Goal: Information Seeking & Learning: Learn about a topic

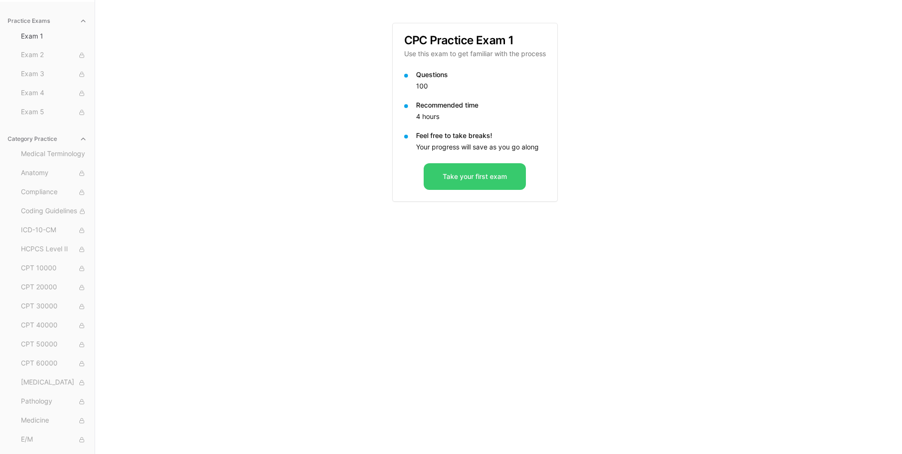
click at [504, 174] on button "Take your first exam" at bounding box center [475, 176] width 102 height 27
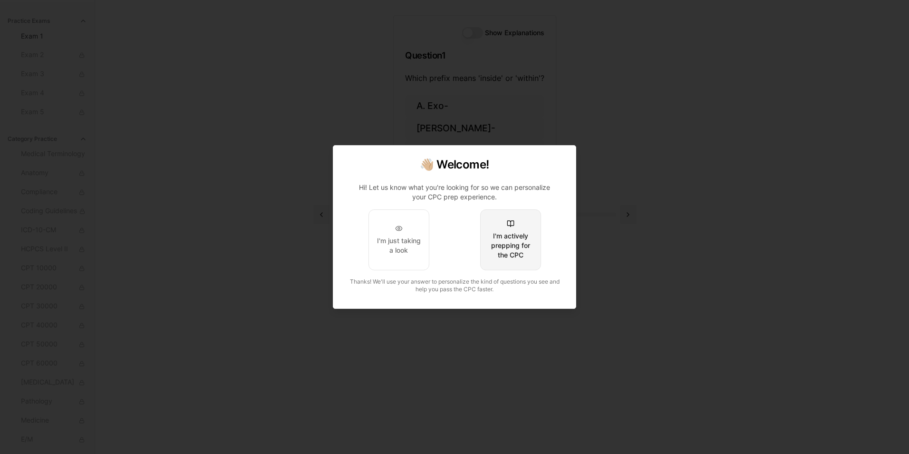
click at [511, 246] on div "I'm actively prepping for the CPC" at bounding box center [510, 245] width 45 height 29
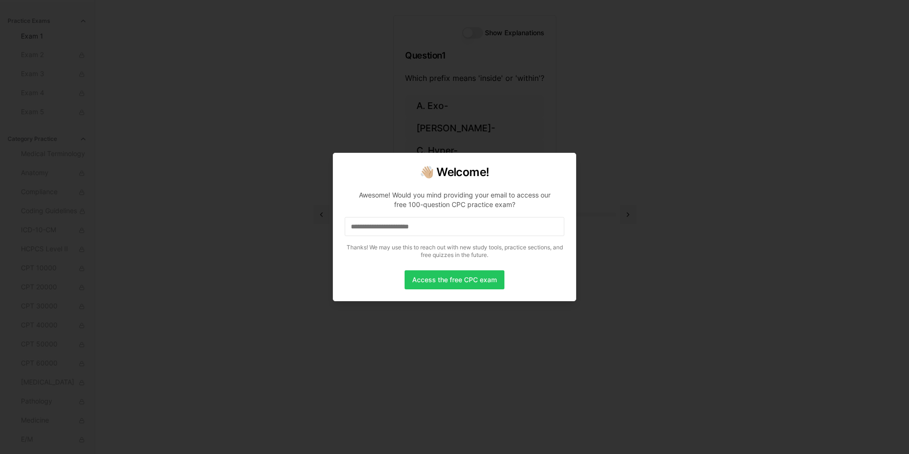
click at [416, 226] on input at bounding box center [455, 226] width 220 height 19
click at [416, 228] on input at bounding box center [455, 226] width 220 height 19
click at [468, 284] on button "Access the free CPC exam" at bounding box center [455, 279] width 100 height 19
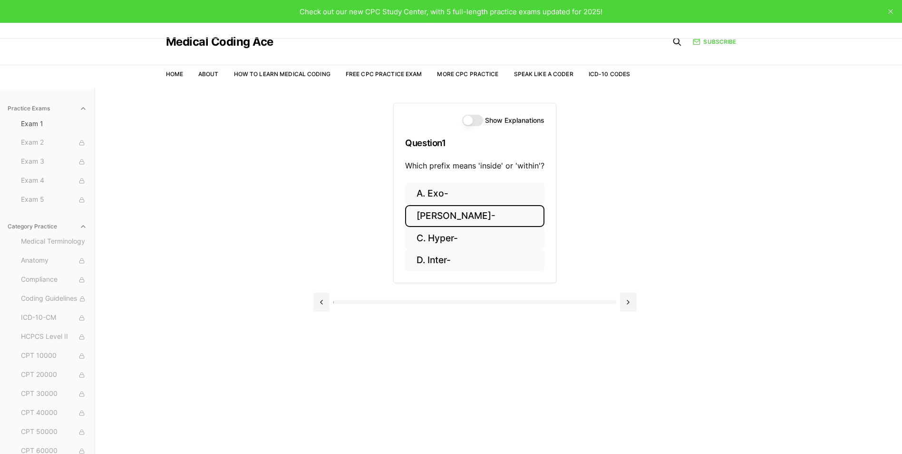
click at [425, 217] on button "[PERSON_NAME]-" at bounding box center [474, 216] width 139 height 22
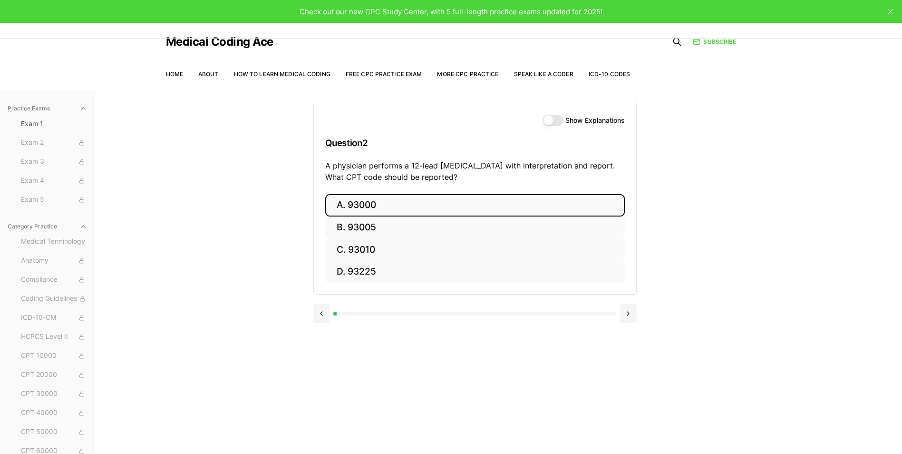
click at [405, 204] on button "A. 93000" at bounding box center [475, 205] width 300 height 22
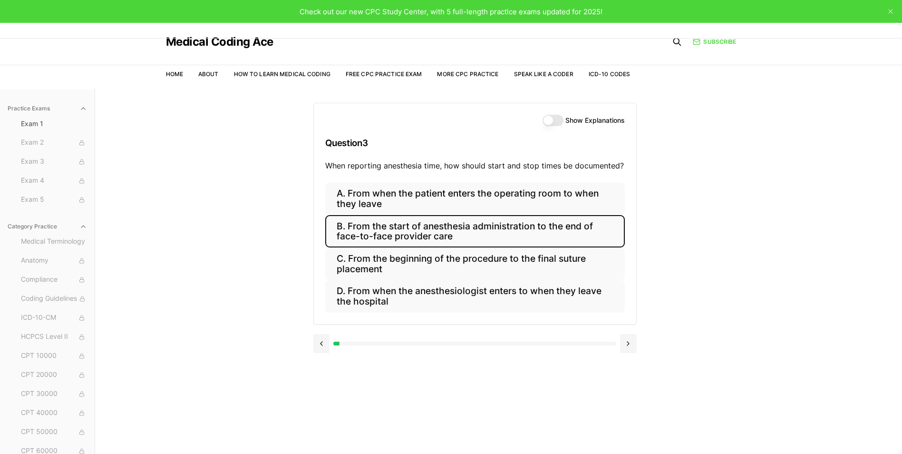
click at [394, 225] on button "B. From the start of anesthesia administration to the end of face-to-face provi…" at bounding box center [475, 231] width 300 height 32
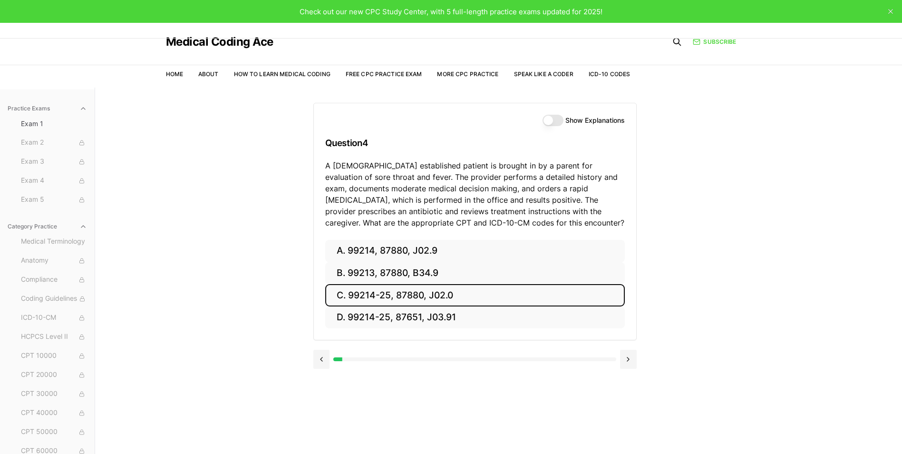
click at [446, 301] on button "C. 99214-25, 87880, J02.0" at bounding box center [475, 295] width 300 height 22
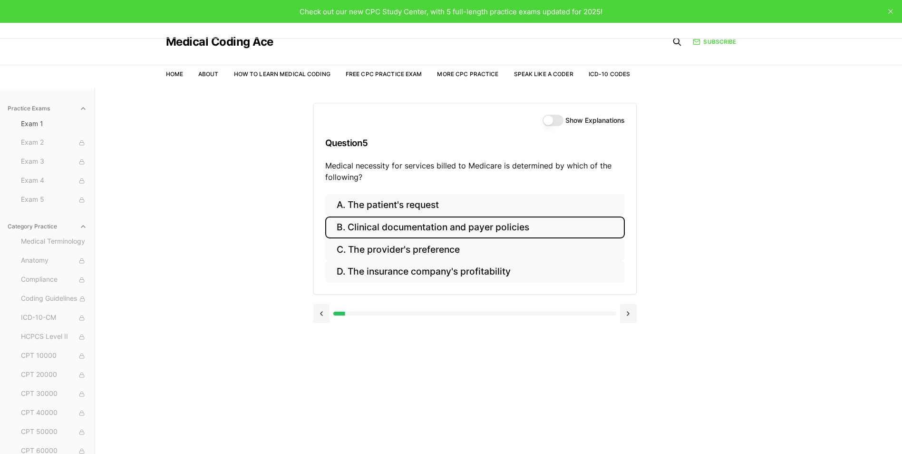
click at [443, 225] on button "B. Clinical documentation and payer policies" at bounding box center [475, 227] width 300 height 22
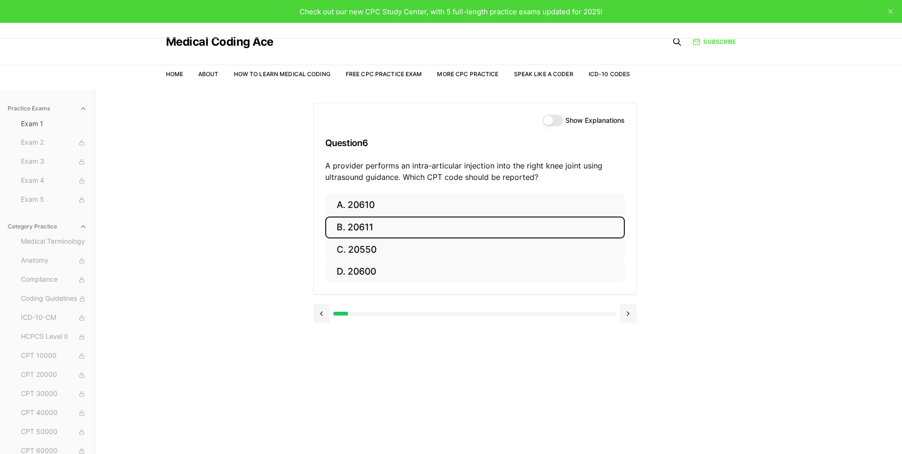
click at [373, 226] on button "B. 20611" at bounding box center [475, 227] width 300 height 22
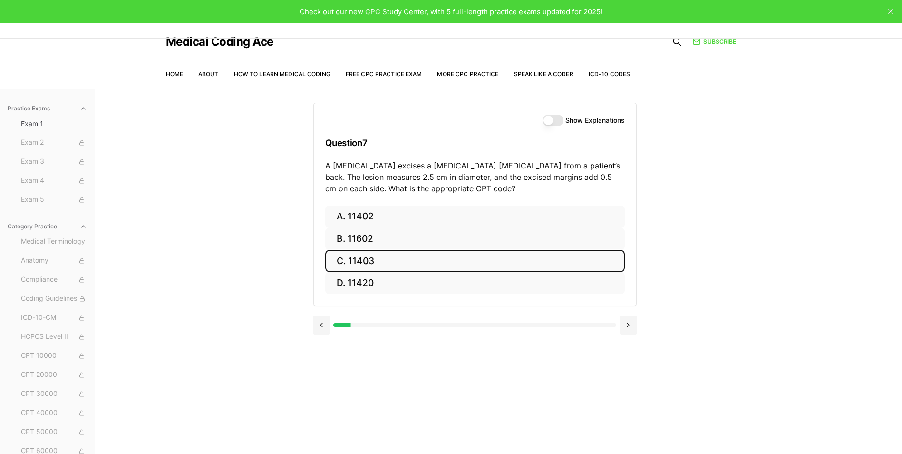
click at [357, 263] on button "C. 11403" at bounding box center [475, 261] width 300 height 22
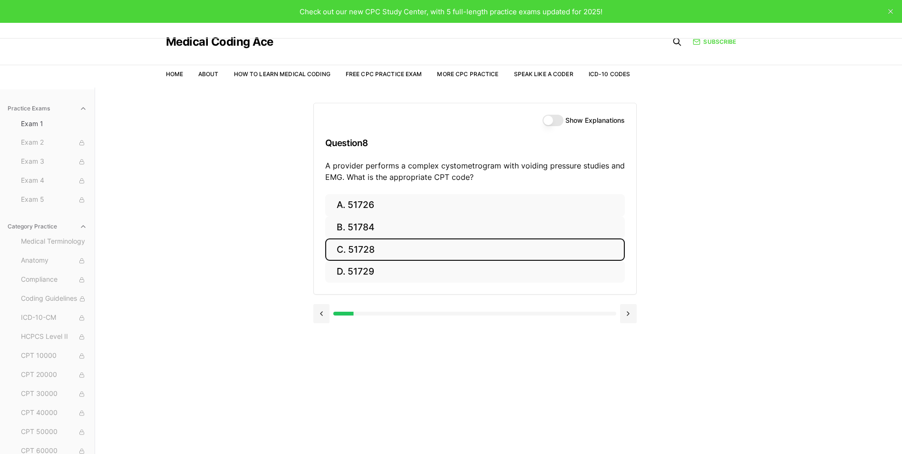
click at [358, 252] on button "C. 51728" at bounding box center [475, 249] width 300 height 22
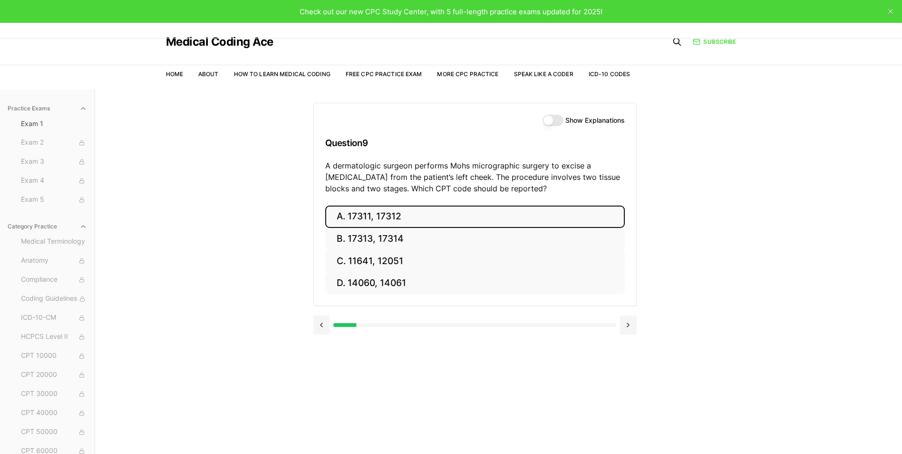
click at [366, 216] on button "A. 17311, 17312" at bounding box center [475, 216] width 300 height 22
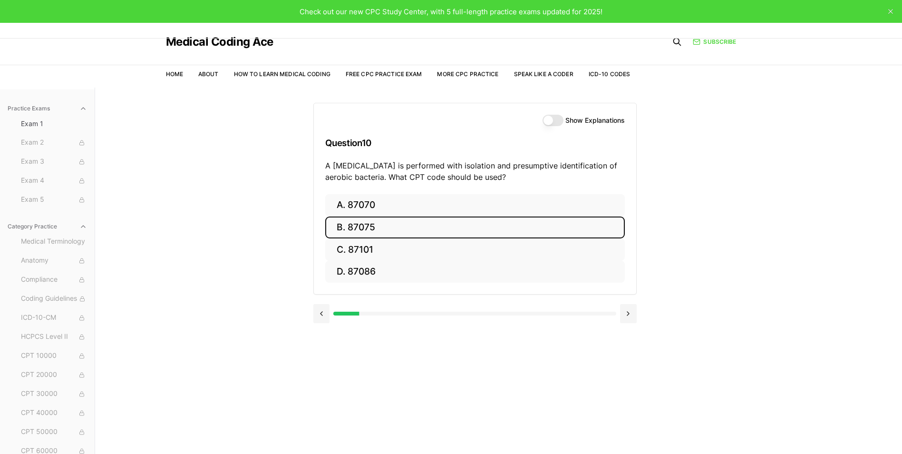
click at [396, 226] on button "B. 87075" at bounding box center [475, 227] width 300 height 22
click at [455, 228] on button "B. 63047" at bounding box center [475, 227] width 300 height 22
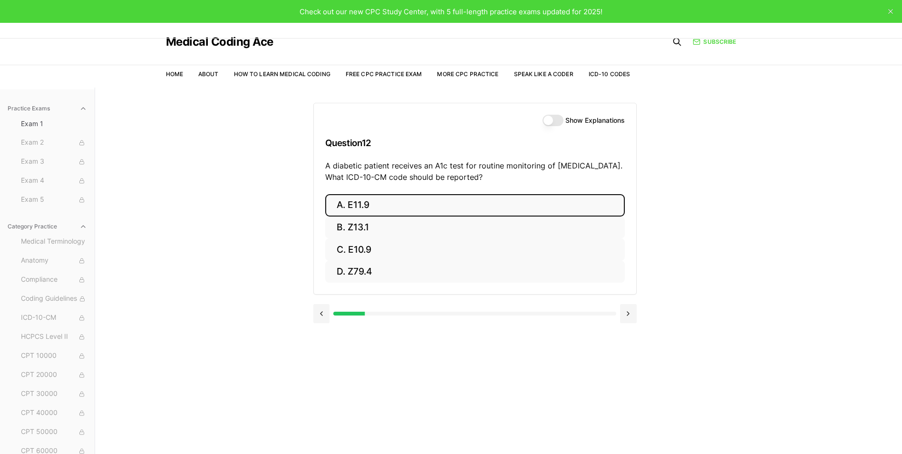
click at [385, 208] on button "A. E11.9" at bounding box center [475, 205] width 300 height 22
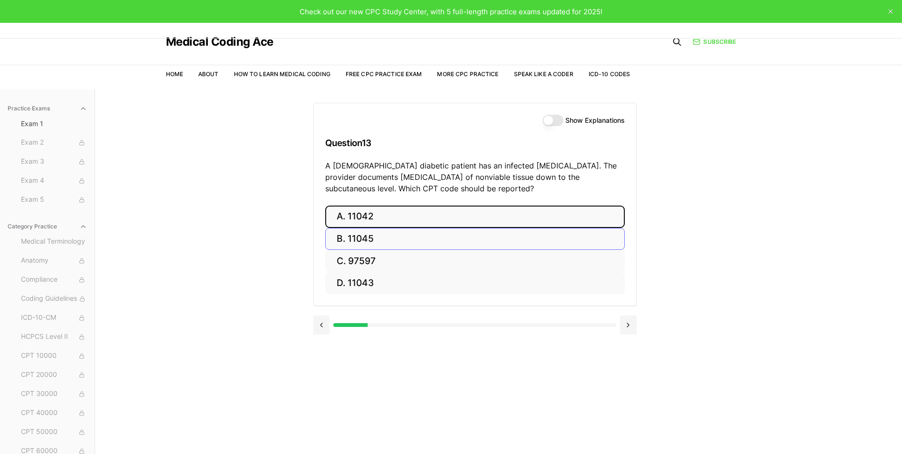
click at [458, 219] on button "A. 11042" at bounding box center [475, 216] width 300 height 22
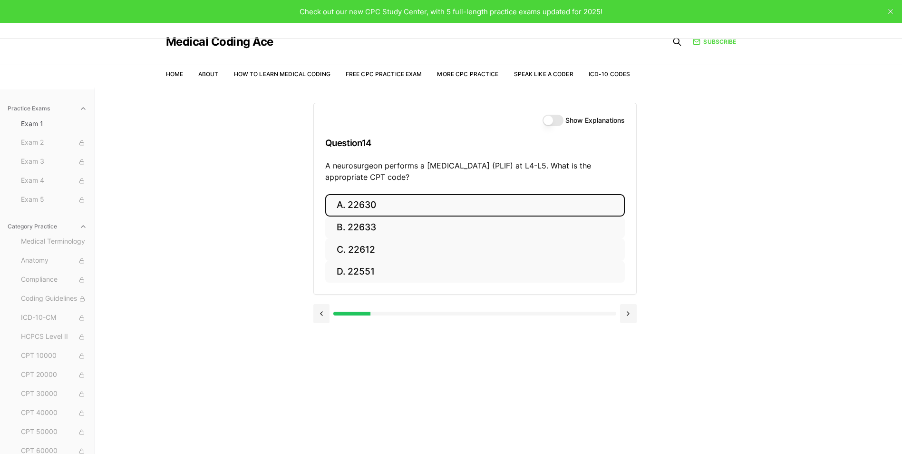
click at [417, 205] on button "A. 22630" at bounding box center [475, 205] width 300 height 22
click at [376, 197] on button "A. R91.8" at bounding box center [475, 205] width 300 height 22
click at [366, 203] on button "A. 62270" at bounding box center [475, 205] width 300 height 22
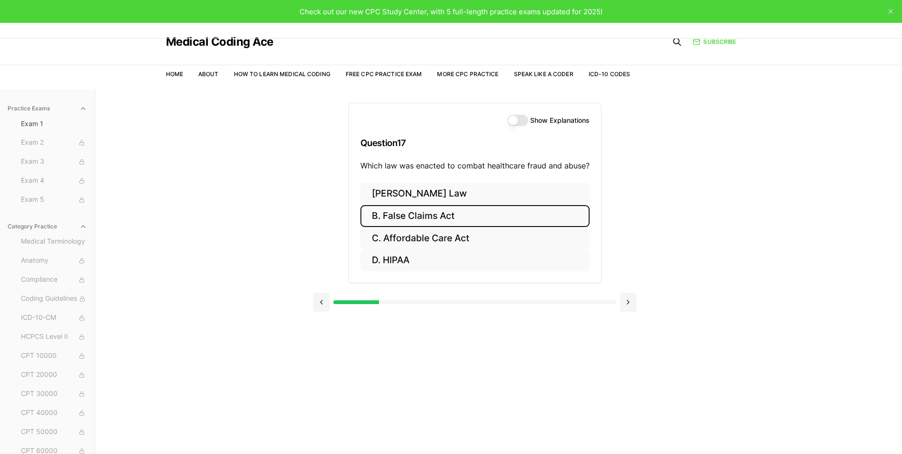
click at [479, 213] on button "B. False Claims Act" at bounding box center [474, 216] width 229 height 22
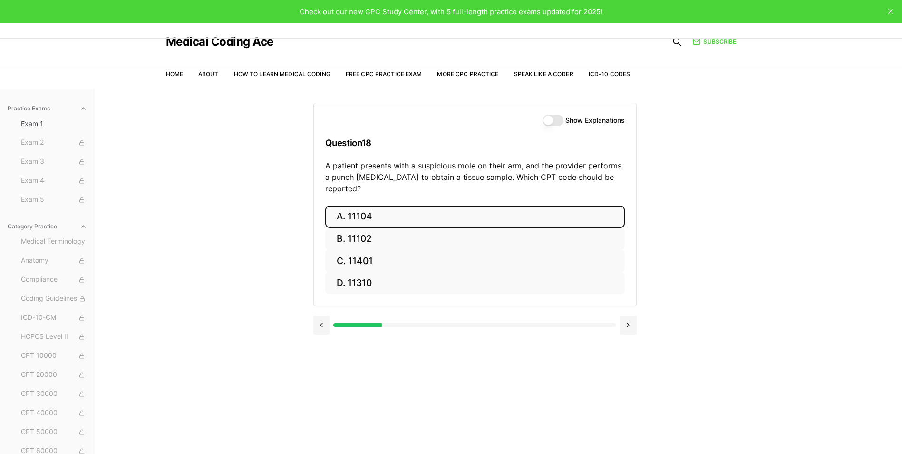
click at [378, 209] on button "A. 11104" at bounding box center [475, 216] width 300 height 22
click at [368, 211] on button "A. S52.501A" at bounding box center [475, 216] width 300 height 22
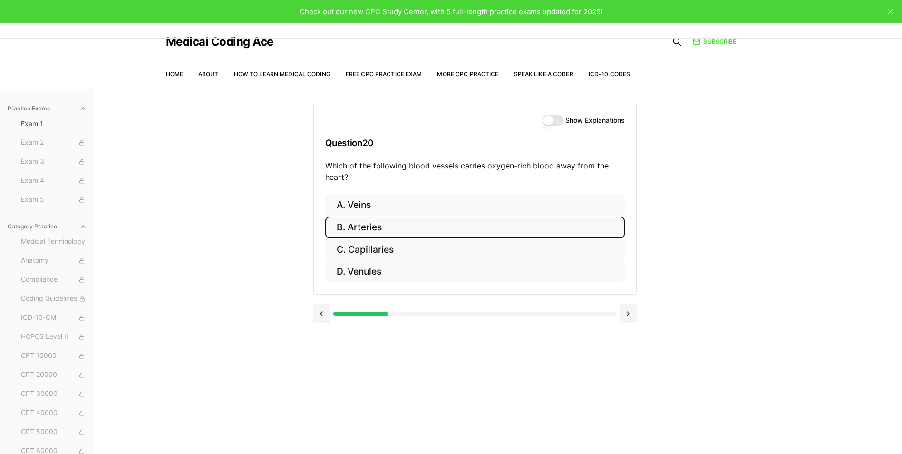
click at [435, 236] on button "B. Arteries" at bounding box center [475, 227] width 300 height 22
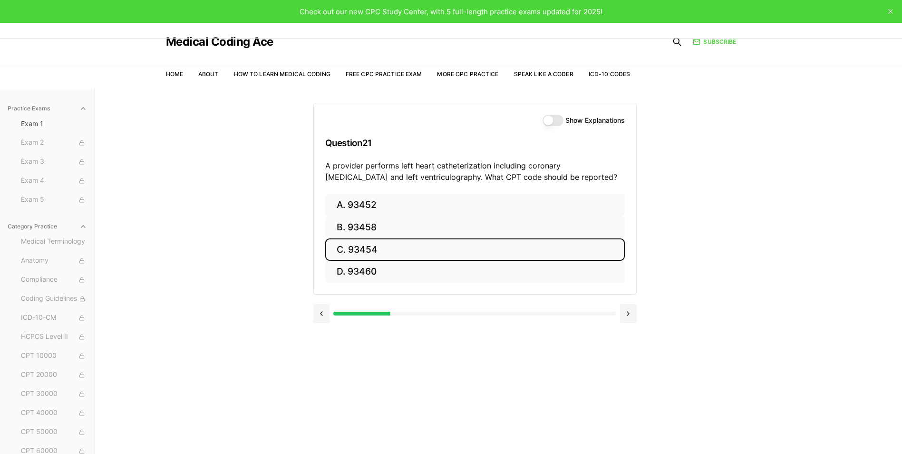
click at [433, 245] on button "C. 93454" at bounding box center [475, 249] width 300 height 22
click at [412, 254] on button "C. 44970" at bounding box center [475, 249] width 300 height 22
click at [345, 258] on button "C. 95909" at bounding box center [475, 249] width 300 height 22
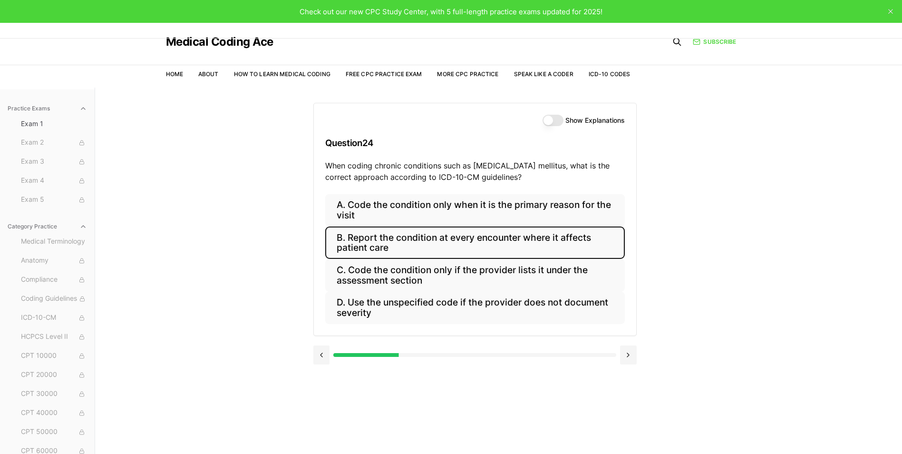
click at [508, 235] on button "B. Report the condition at every encounter where it affects patient care" at bounding box center [475, 242] width 300 height 32
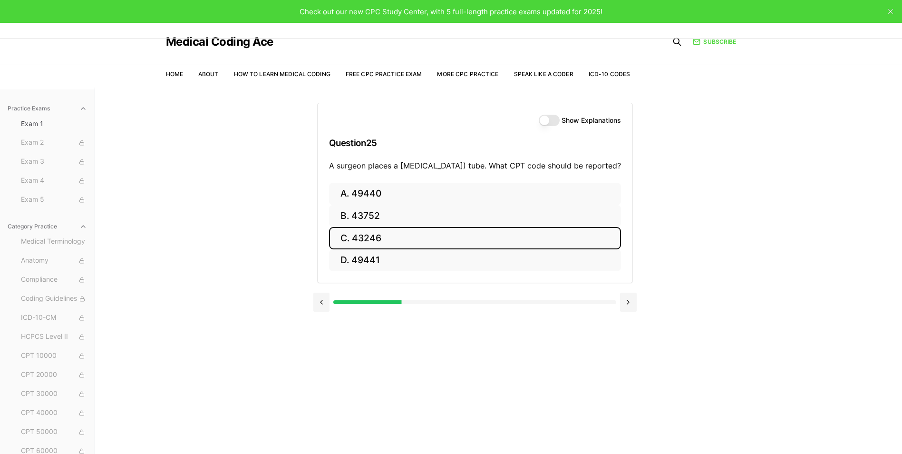
click at [360, 249] on button "C. 43246" at bounding box center [475, 238] width 292 height 22
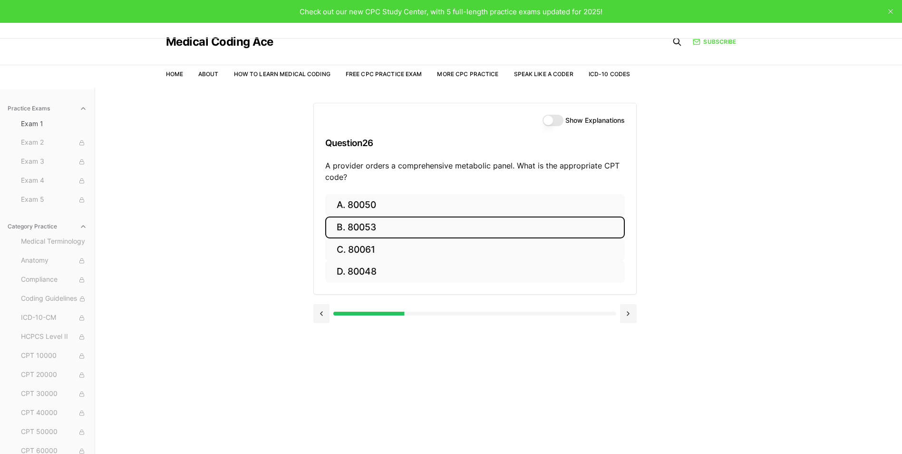
click at [401, 226] on button "B. 80053" at bounding box center [475, 227] width 300 height 22
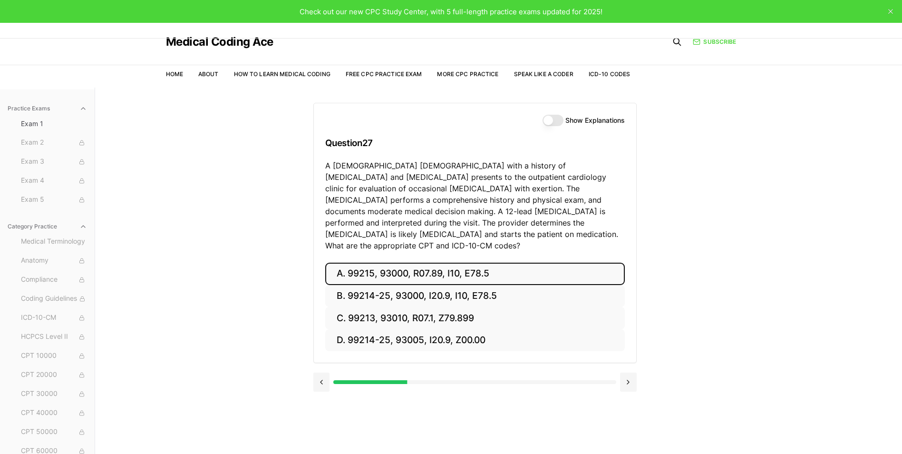
click at [502, 263] on button "A. 99215, 93000, R07.89, I10, E78.5" at bounding box center [475, 274] width 300 height 22
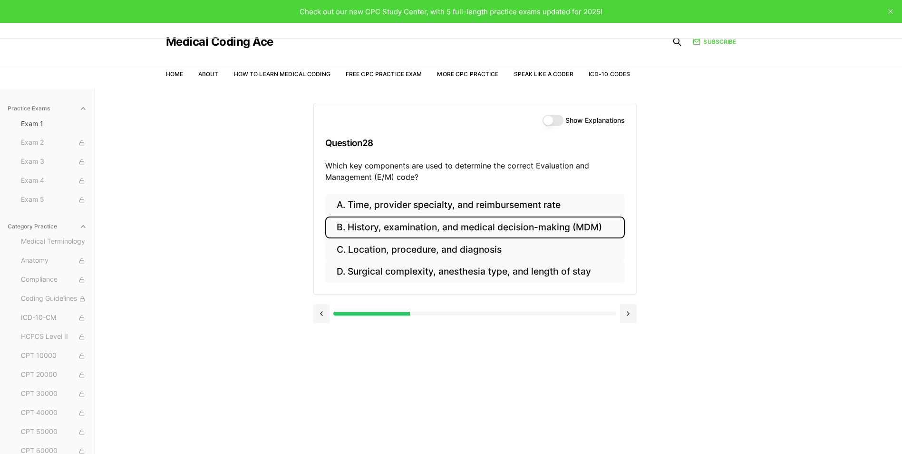
click at [551, 229] on button "B. History, examination, and medical decision-making (MDM)" at bounding box center [475, 227] width 300 height 22
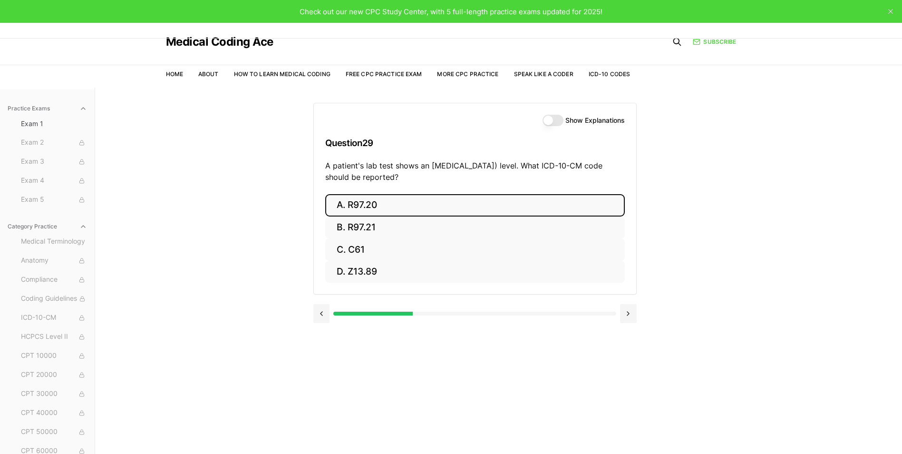
click at [550, 198] on button "A. R97.20" at bounding box center [475, 205] width 300 height 22
click at [550, 199] on button "A. Z23" at bounding box center [475, 205] width 300 height 22
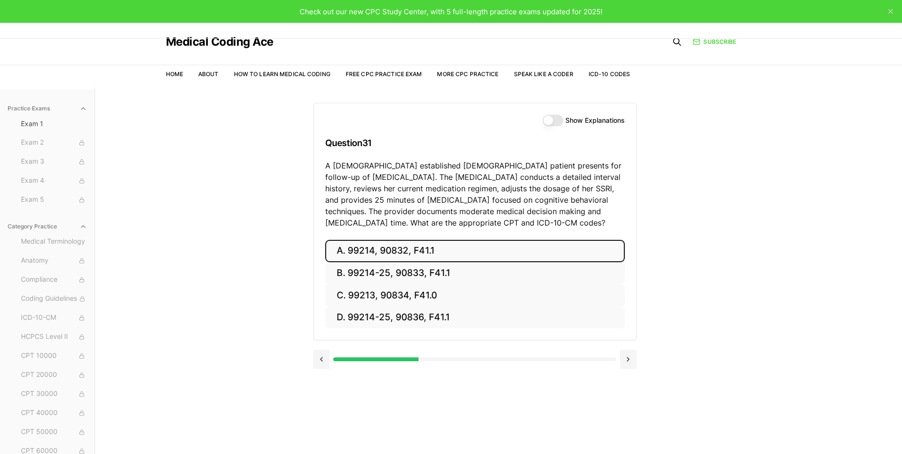
click at [426, 247] on button "A. 99214, 90832, F41.1" at bounding box center [475, 251] width 300 height 22
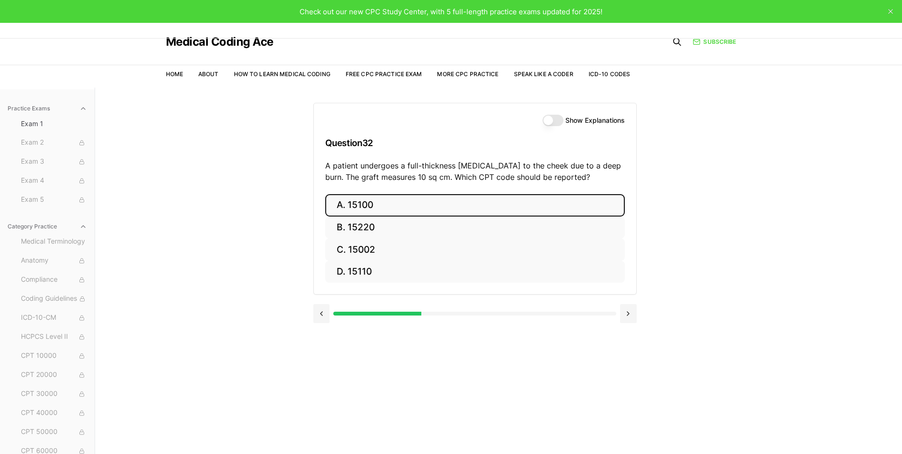
click at [387, 205] on button "A. 15100" at bounding box center [475, 205] width 300 height 22
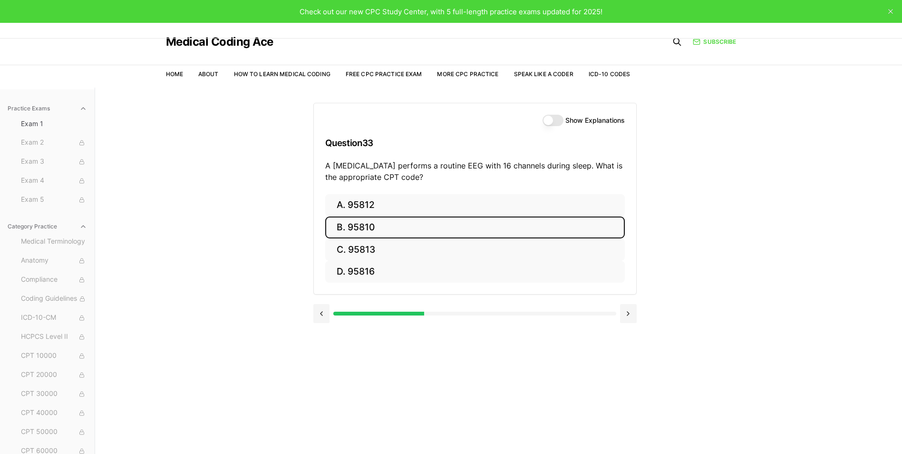
click at [368, 228] on button "B. 95810" at bounding box center [475, 227] width 300 height 22
click at [360, 226] on button "B. 47563" at bounding box center [475, 227] width 300 height 22
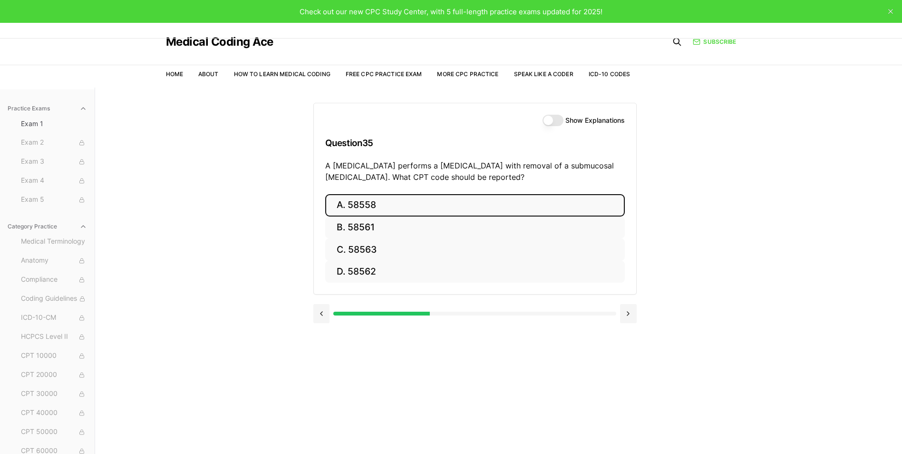
click at [374, 200] on button "A. 58558" at bounding box center [475, 205] width 300 height 22
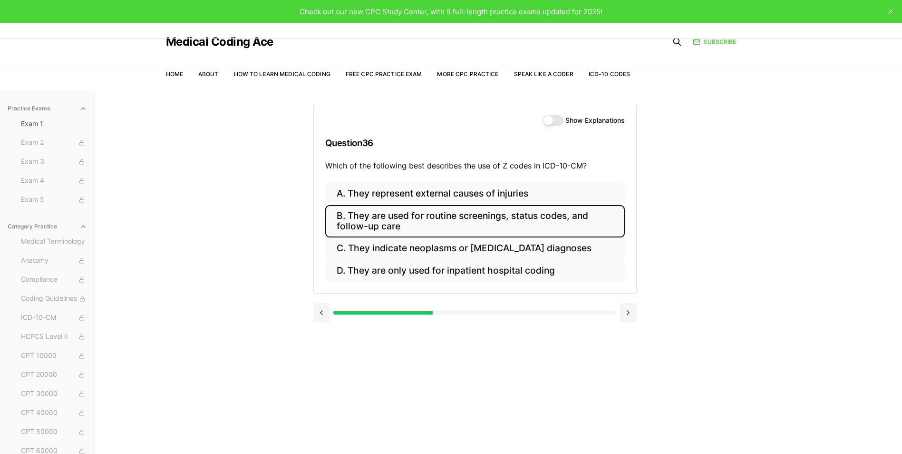
click at [357, 224] on button "B. They are used for routine screenings, status codes, and follow-up care" at bounding box center [475, 221] width 300 height 32
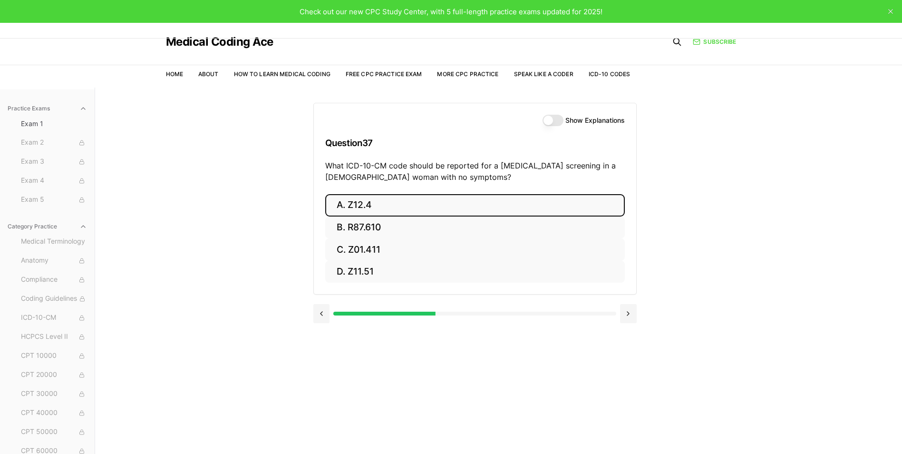
click at [373, 200] on button "A. Z12.4" at bounding box center [475, 205] width 300 height 22
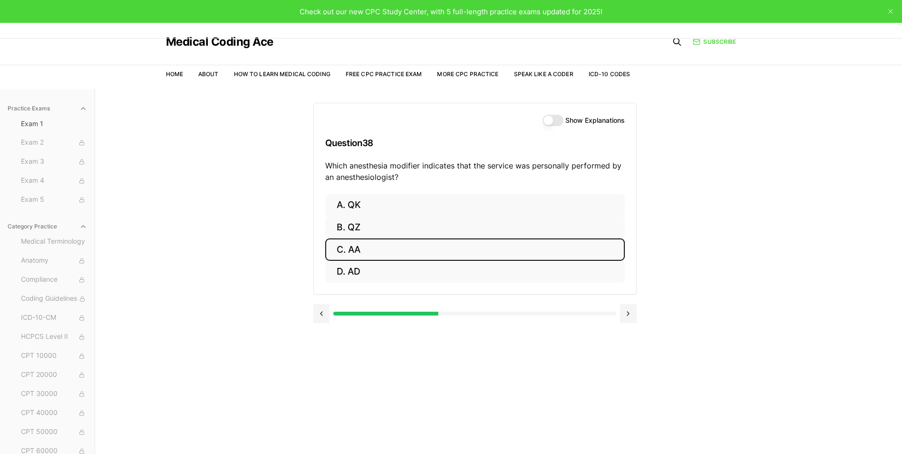
click at [352, 251] on button "C. AA" at bounding box center [475, 249] width 300 height 22
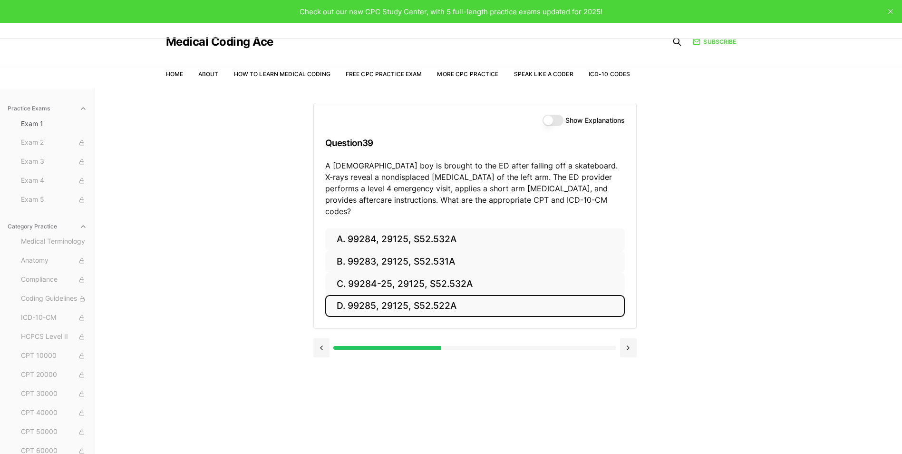
click at [469, 295] on button "D. 99285, 29125, S52.522A" at bounding box center [475, 306] width 300 height 22
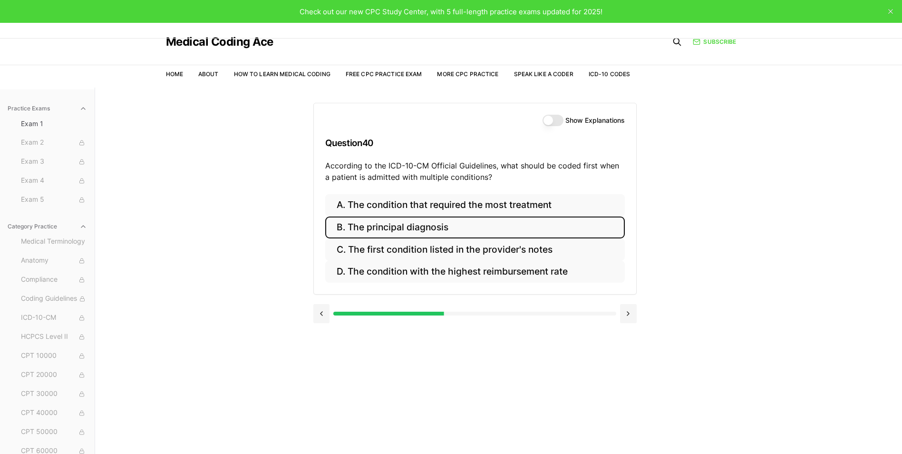
click at [355, 224] on button "B. The principal diagnosis" at bounding box center [475, 227] width 300 height 22
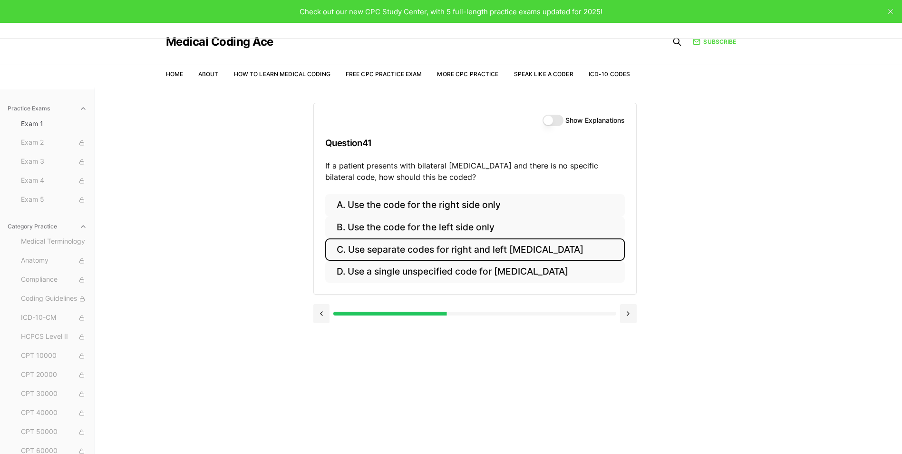
click at [525, 248] on button "C. Use separate codes for right and left [MEDICAL_DATA]" at bounding box center [475, 249] width 300 height 22
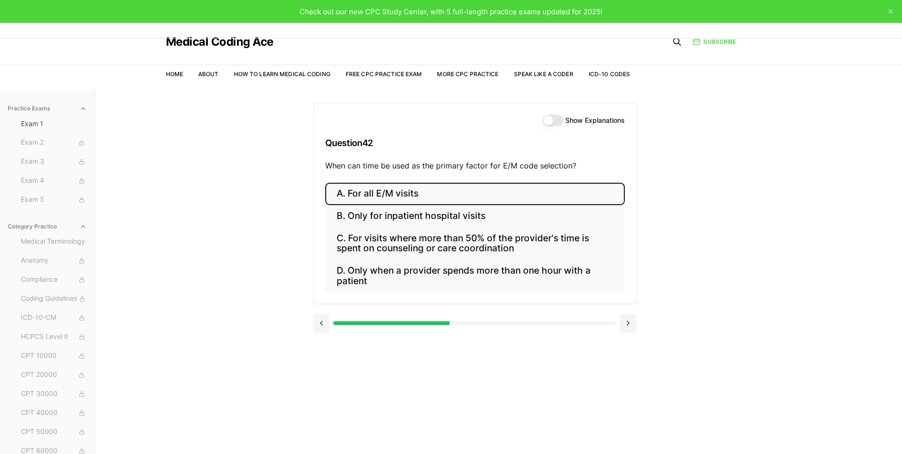
click at [456, 195] on button "A. For all E/M visits" at bounding box center [475, 194] width 300 height 22
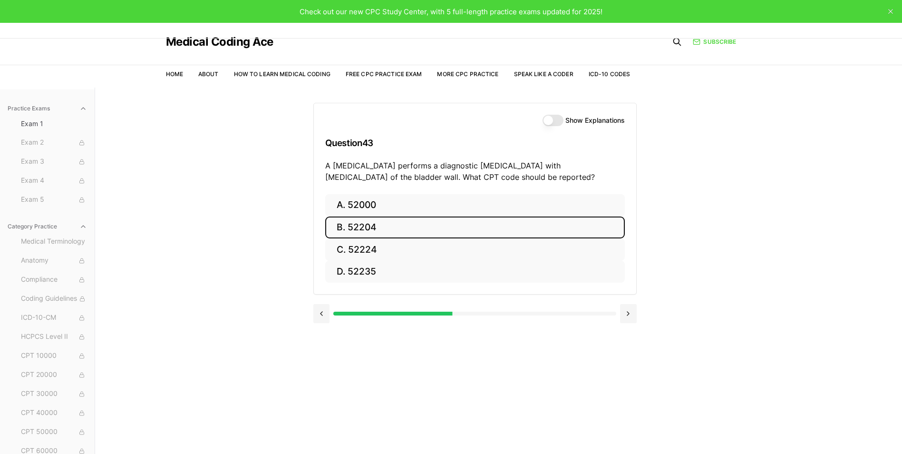
click at [468, 229] on button "B. 52204" at bounding box center [475, 227] width 300 height 22
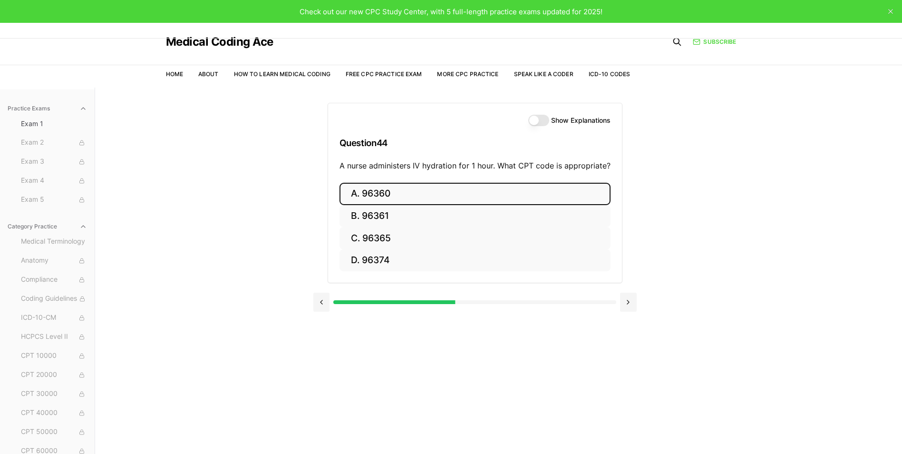
click at [379, 196] on button "A. 96360" at bounding box center [475, 194] width 271 height 22
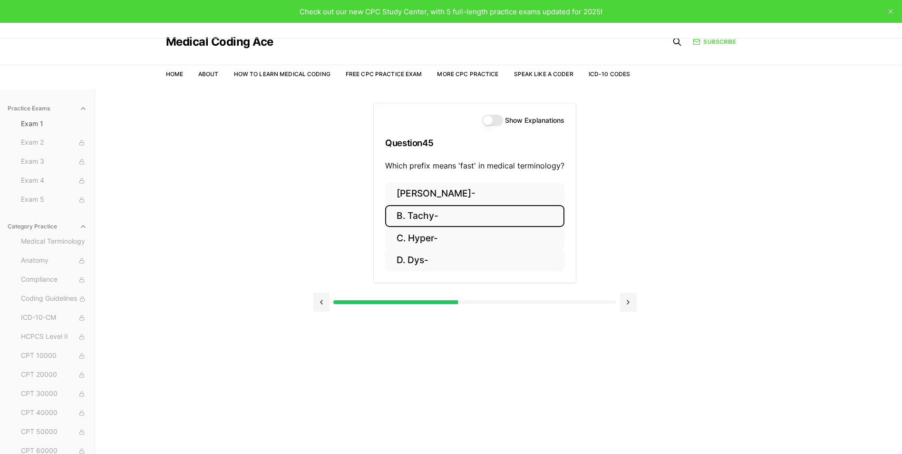
click at [411, 213] on button "B. Tachy-" at bounding box center [474, 216] width 179 height 22
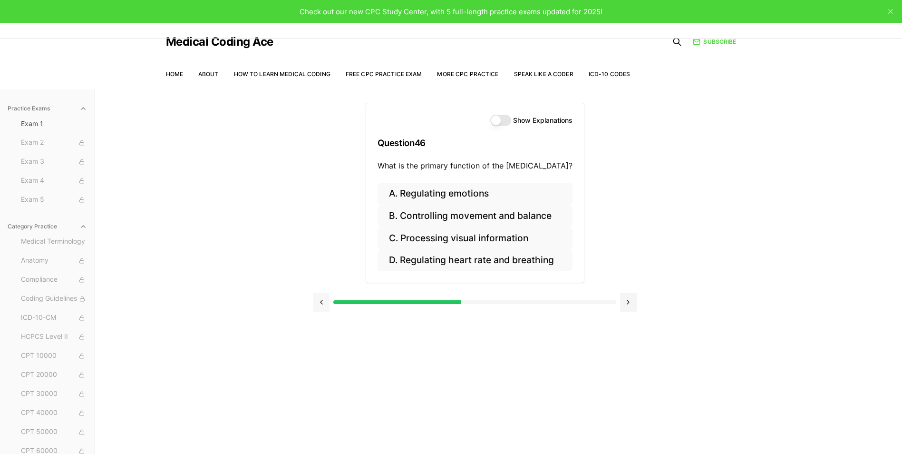
click at [323, 297] on button at bounding box center [321, 301] width 17 height 19
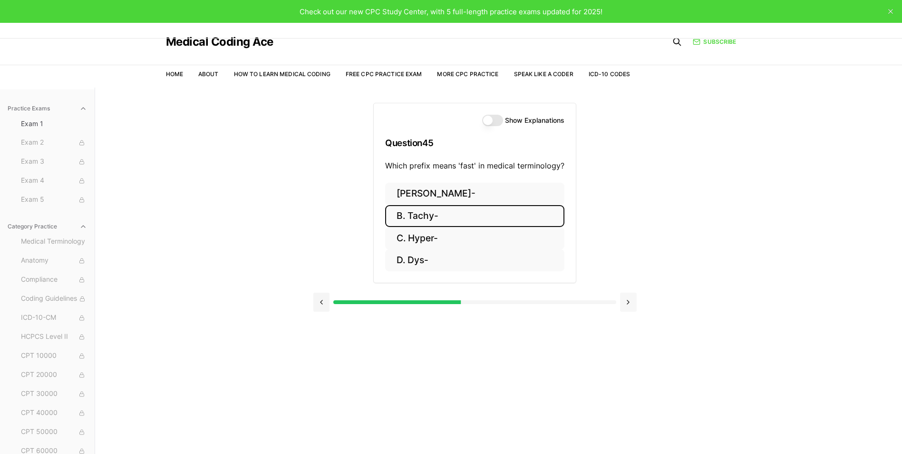
click at [633, 302] on button at bounding box center [628, 301] width 17 height 19
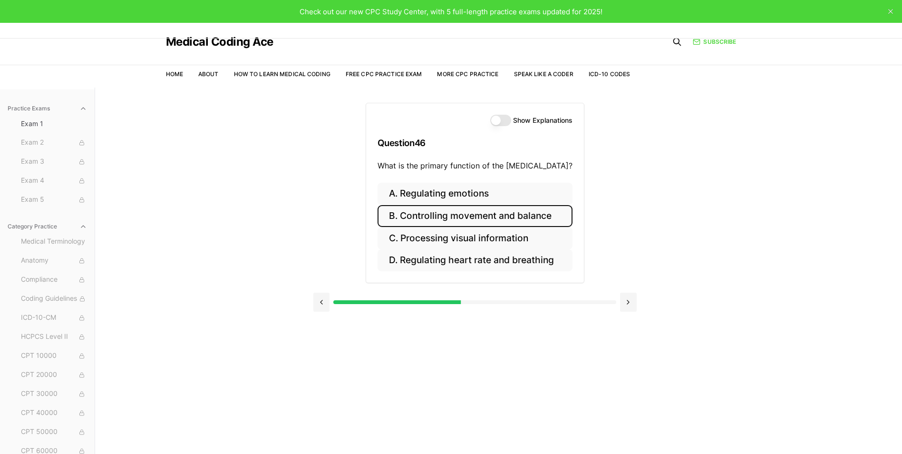
click at [433, 212] on button "B. Controlling movement and balance" at bounding box center [475, 216] width 195 height 22
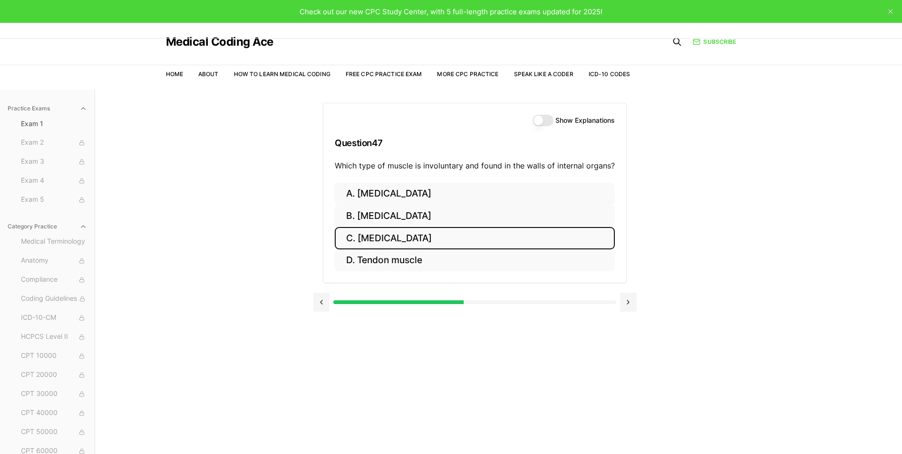
click at [429, 241] on button "C. [MEDICAL_DATA]" at bounding box center [475, 238] width 280 height 22
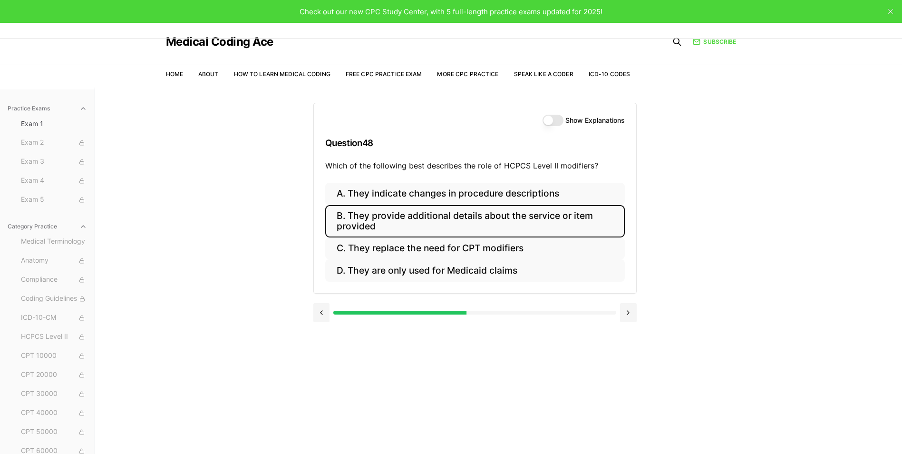
click at [402, 222] on button "B. They provide additional details about the service or item provided" at bounding box center [475, 221] width 300 height 32
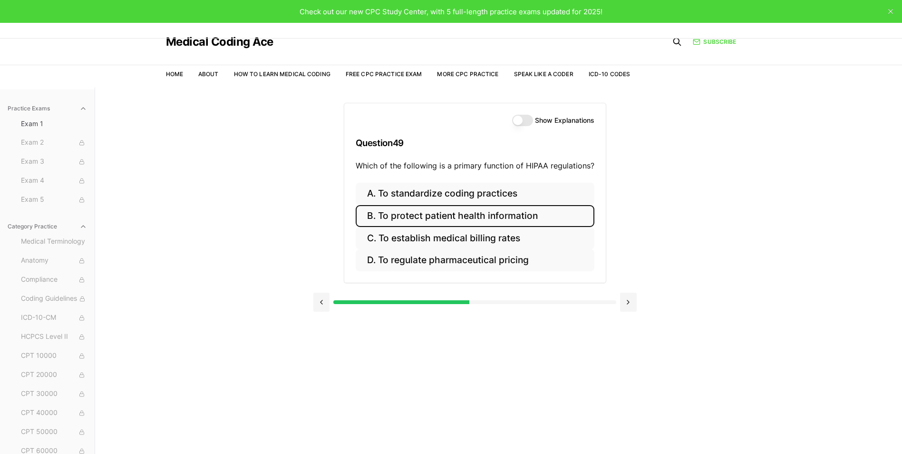
click at [426, 216] on button "B. To protect patient health information" at bounding box center [475, 216] width 239 height 22
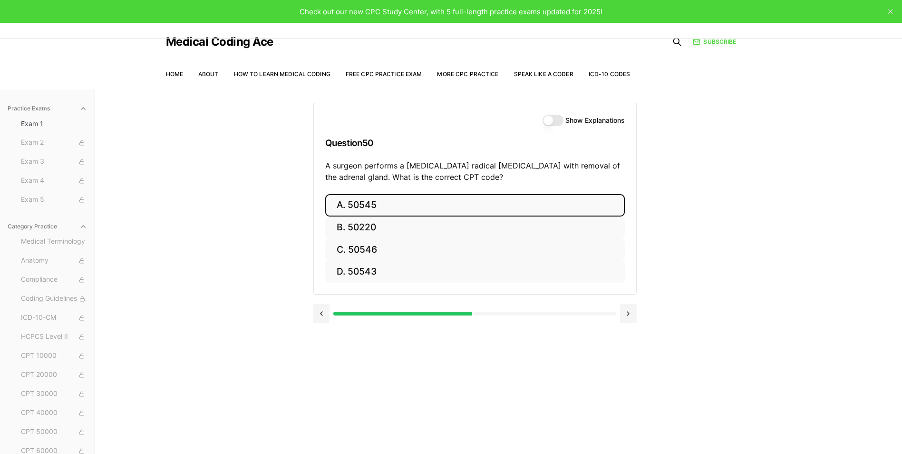
click at [376, 206] on button "A. 50545" at bounding box center [475, 205] width 300 height 22
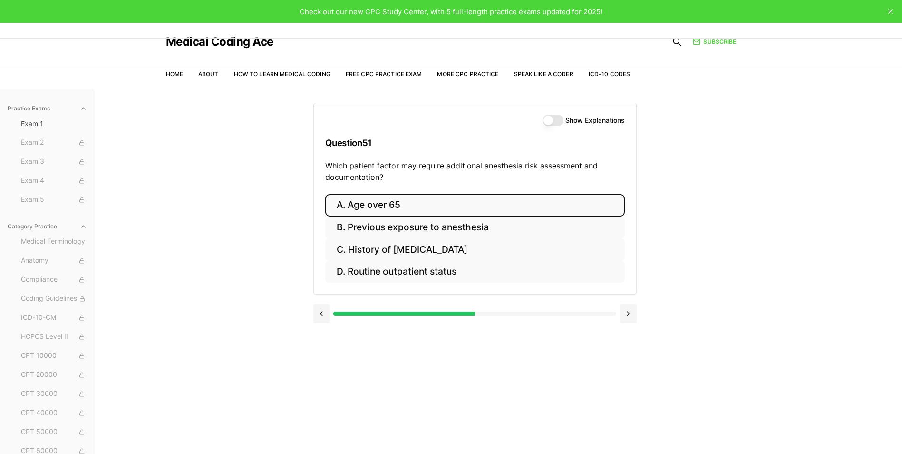
click at [431, 209] on button "A. Age over 65" at bounding box center [475, 205] width 300 height 22
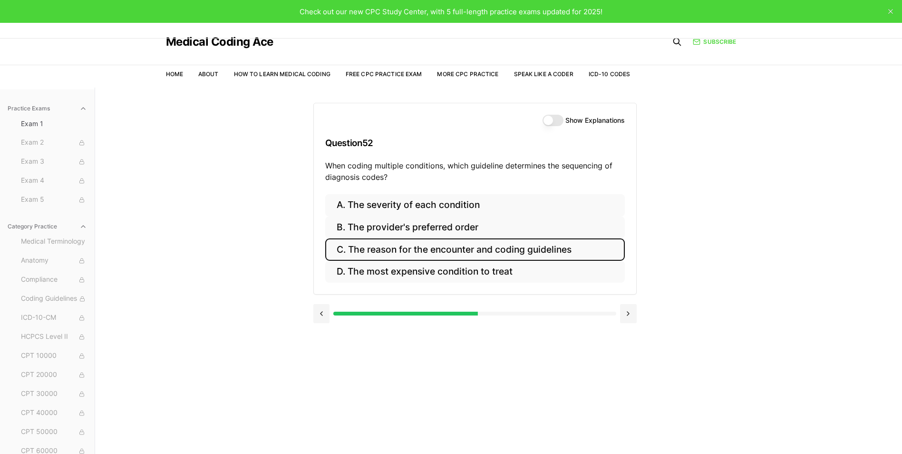
click at [471, 251] on button "C. The reason for the encounter and coding guidelines" at bounding box center [475, 249] width 300 height 22
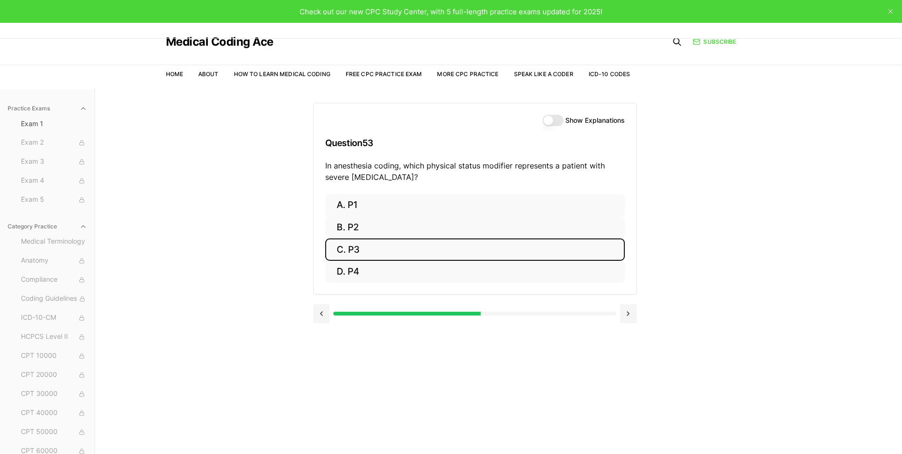
click at [351, 244] on button "C. P3" at bounding box center [475, 249] width 300 height 22
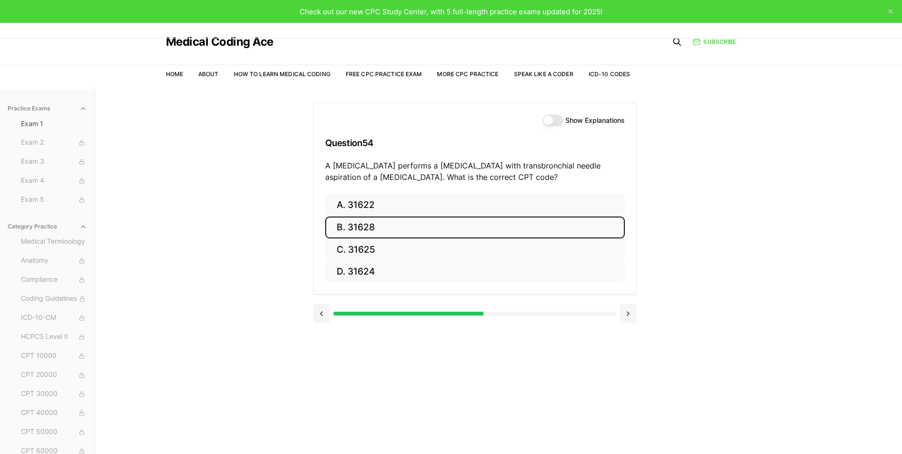
click at [362, 227] on button "B. 31628" at bounding box center [475, 227] width 300 height 22
click at [367, 224] on button "B. 74177" at bounding box center [475, 227] width 300 height 22
click at [355, 230] on button "B. 71046" at bounding box center [475, 227] width 300 height 22
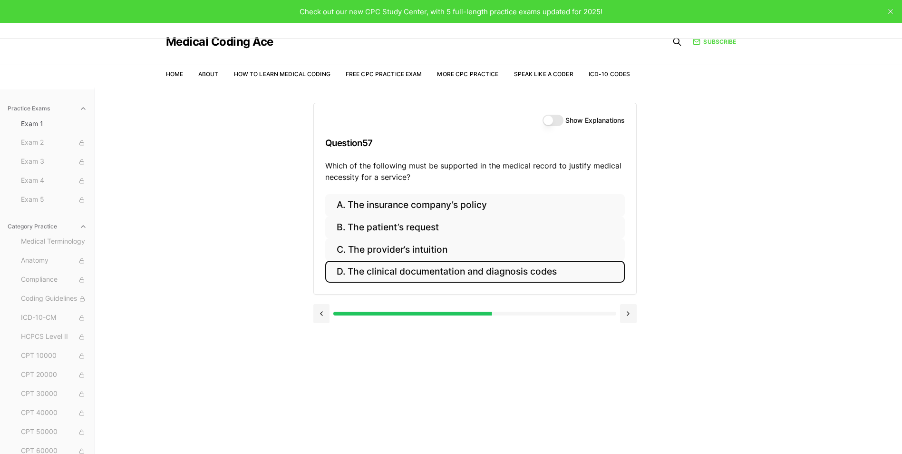
click at [398, 271] on button "D. The clinical documentation and diagnosis codes" at bounding box center [475, 272] width 300 height 22
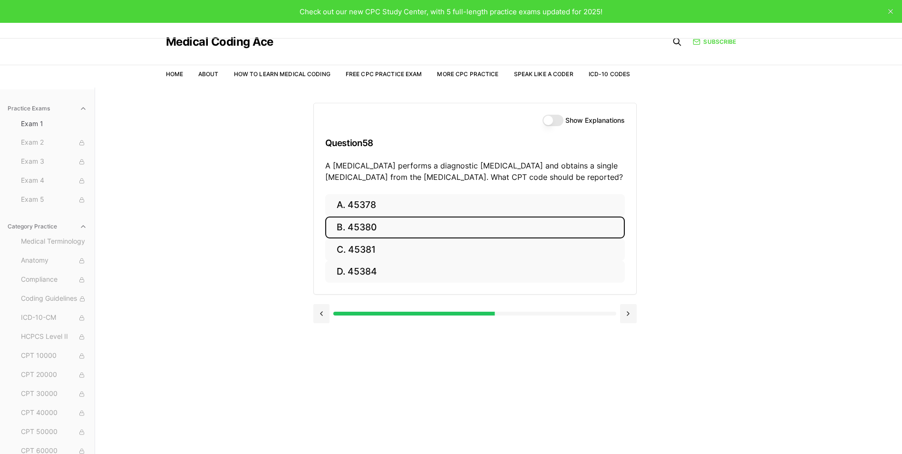
click at [382, 226] on button "B. 45380" at bounding box center [475, 227] width 300 height 22
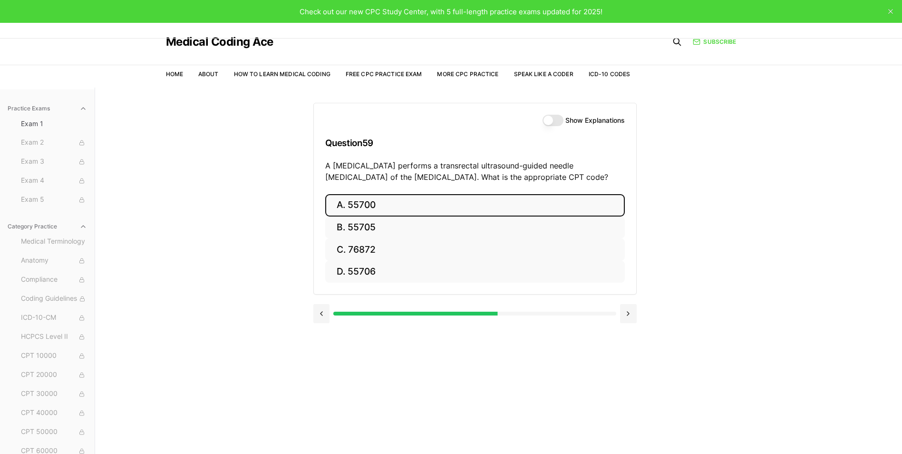
click at [374, 207] on button "A. 55700" at bounding box center [475, 205] width 300 height 22
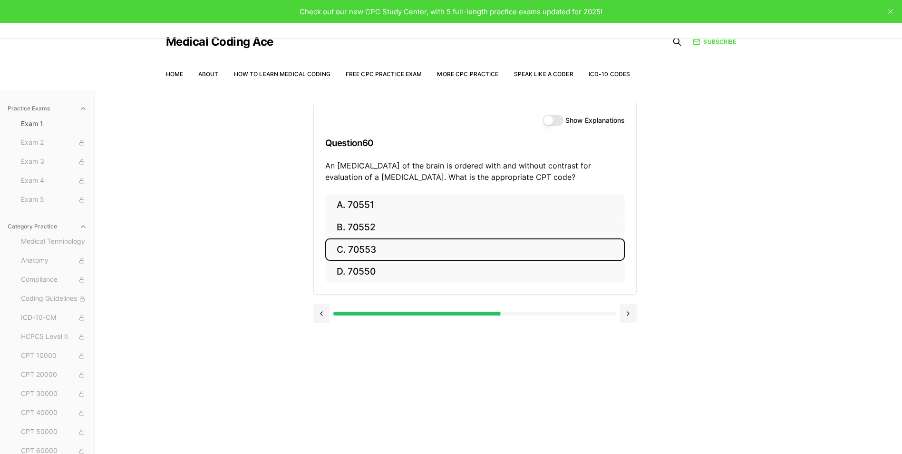
click at [371, 246] on button "C. 70553" at bounding box center [475, 249] width 300 height 22
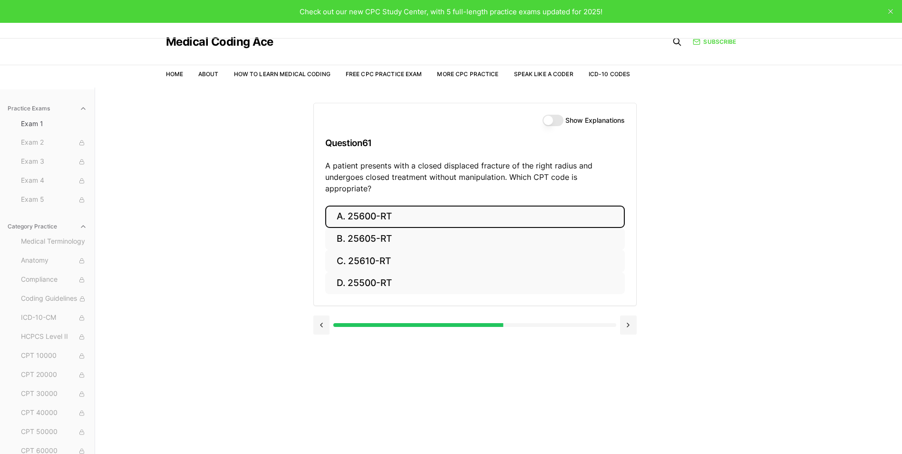
click at [357, 205] on button "A. 25600-RT" at bounding box center [475, 216] width 300 height 22
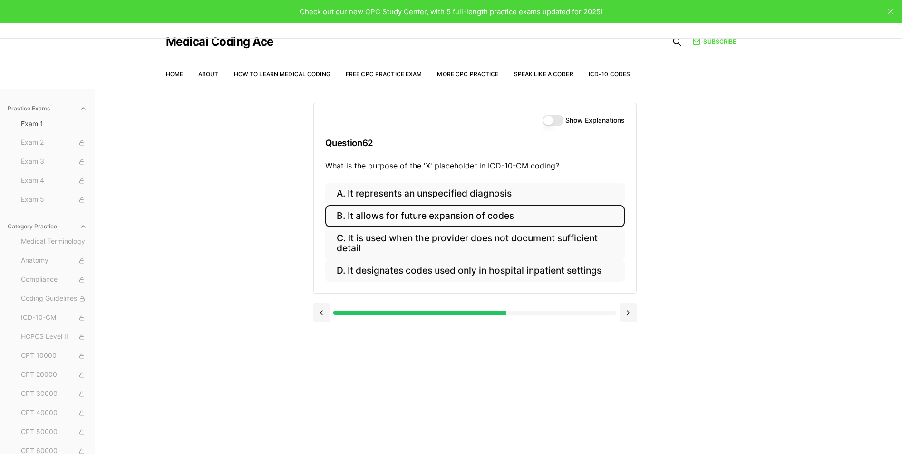
click at [448, 222] on button "B. It allows for future expansion of codes" at bounding box center [475, 216] width 300 height 22
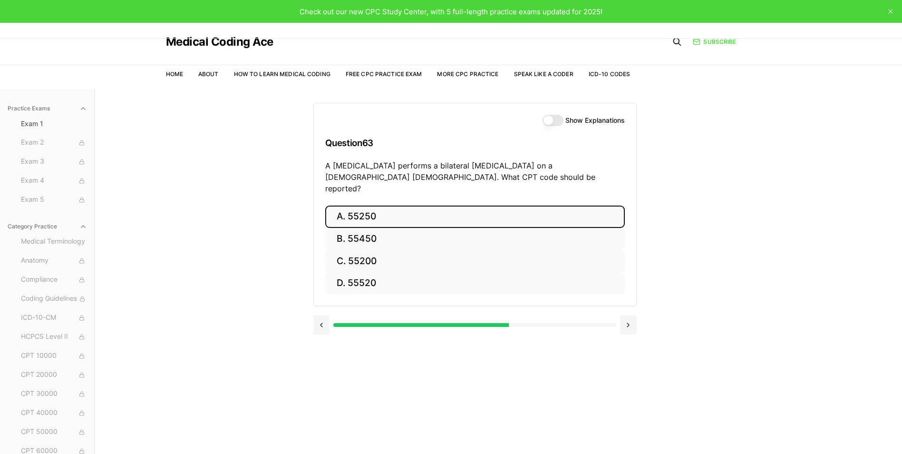
click at [395, 205] on button "A. 55250" at bounding box center [475, 216] width 300 height 22
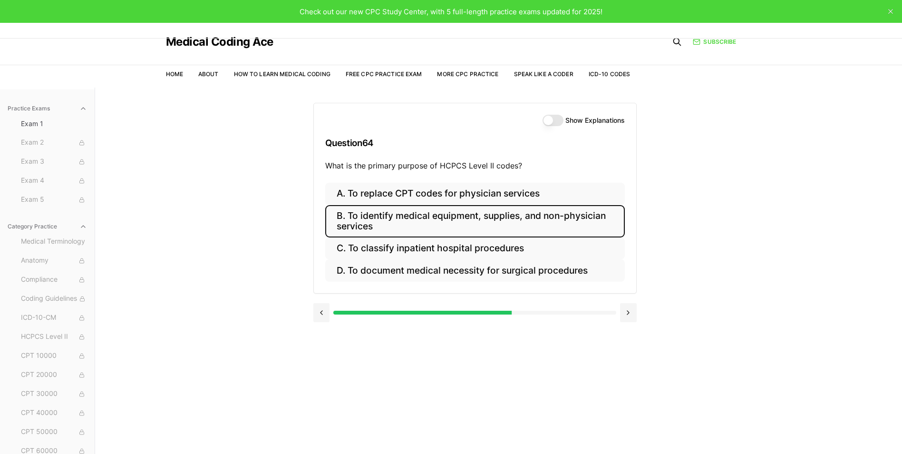
click at [468, 218] on button "B. To identify medical equipment, supplies, and non-physician services" at bounding box center [475, 221] width 300 height 32
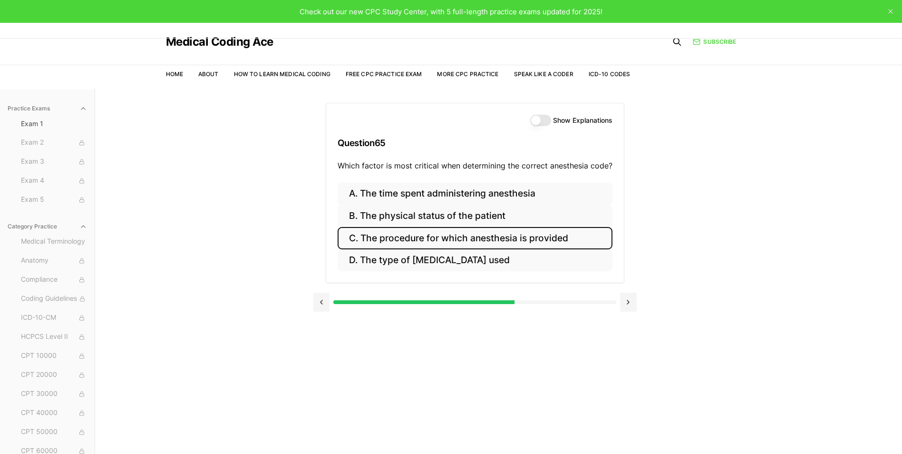
click at [489, 240] on button "C. The procedure for which anesthesia is provided" at bounding box center [475, 238] width 275 height 22
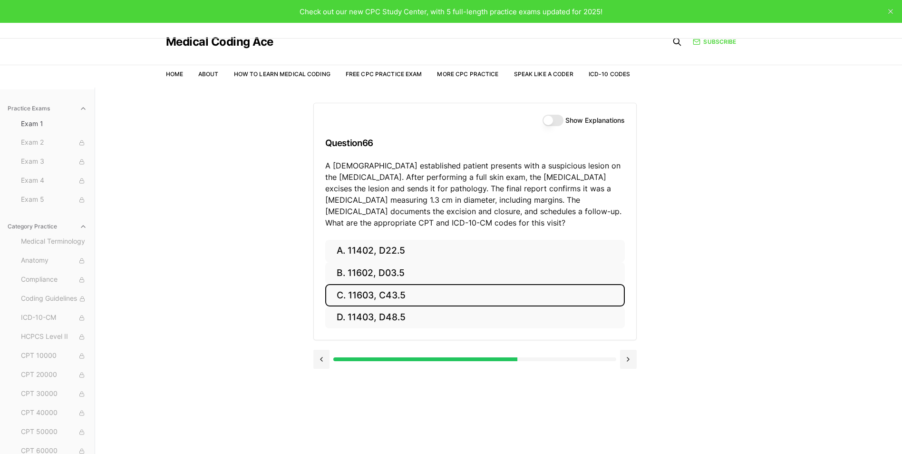
click at [428, 296] on button "C. 11603, C43.5" at bounding box center [475, 295] width 300 height 22
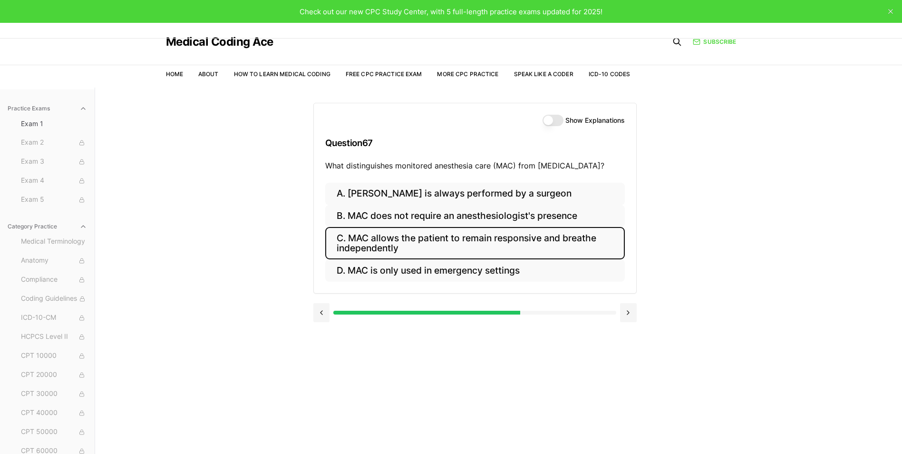
click at [482, 243] on button "C. MAC allows the patient to remain responsive and breathe independently" at bounding box center [475, 243] width 300 height 32
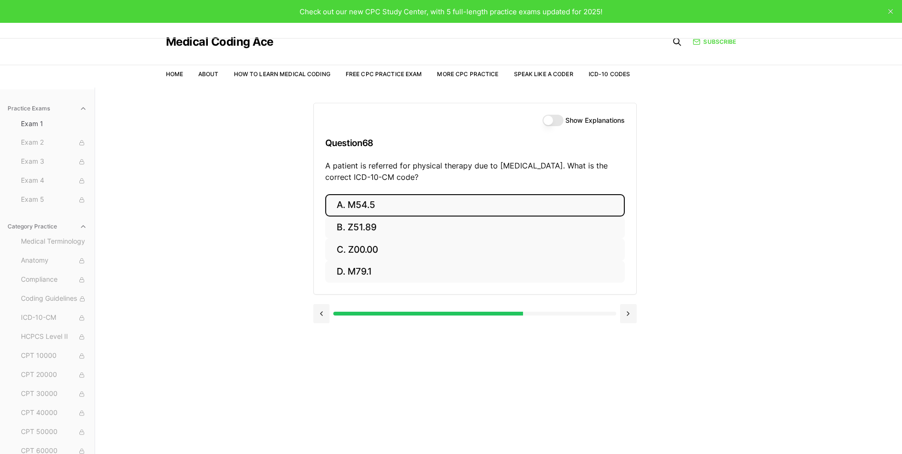
click at [378, 200] on button "A. M54.5" at bounding box center [475, 205] width 300 height 22
click at [409, 194] on button "A. 25260" at bounding box center [475, 205] width 300 height 22
click at [369, 213] on button "A. 61312" at bounding box center [475, 205] width 300 height 22
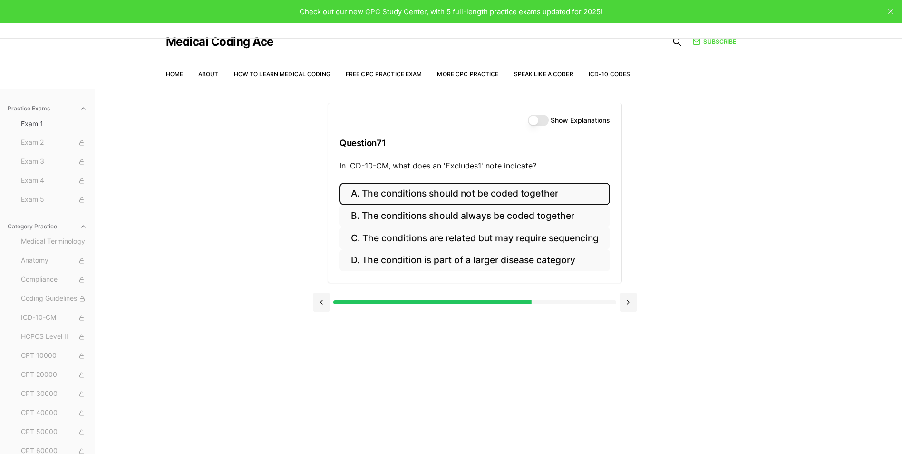
click at [454, 192] on button "A. The conditions should not be coded together" at bounding box center [475, 194] width 271 height 22
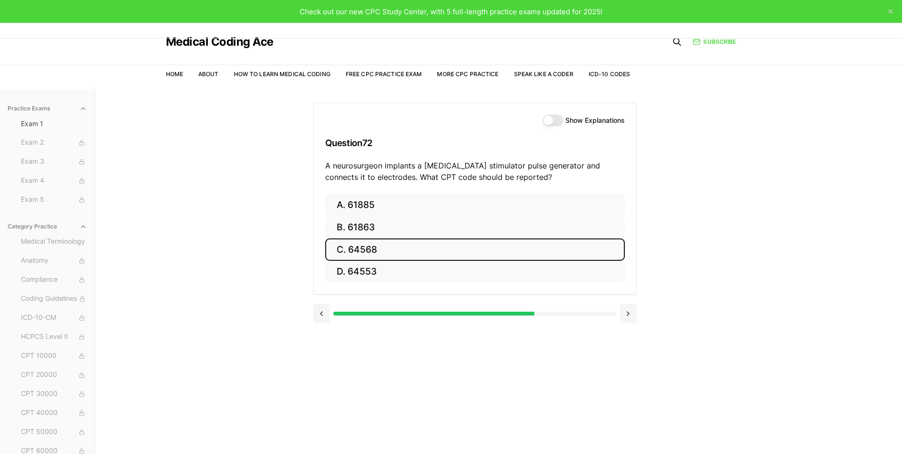
click at [352, 249] on button "C. 64568" at bounding box center [475, 249] width 300 height 22
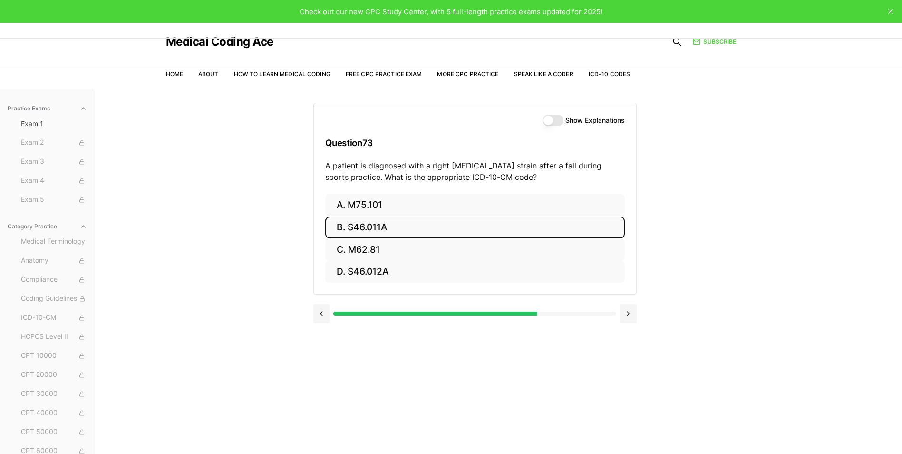
click at [399, 226] on button "B. S46.011A" at bounding box center [475, 227] width 300 height 22
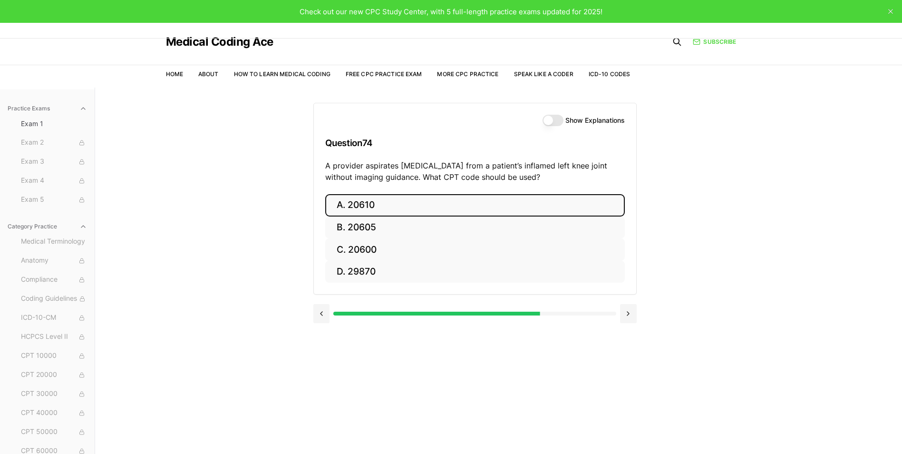
click at [374, 208] on button "A. 20610" at bounding box center [475, 205] width 300 height 22
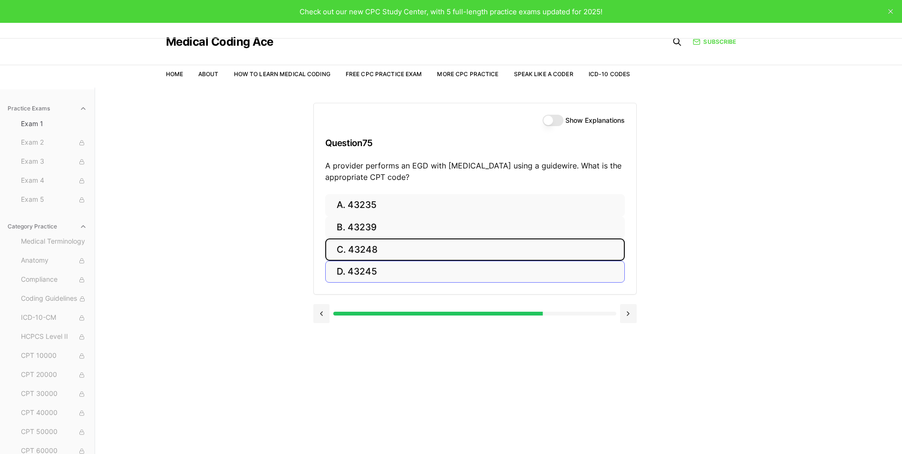
click at [430, 268] on div "A. 43235 B. 43239 C. 43248 D. 43245" at bounding box center [475, 238] width 300 height 89
click at [370, 247] on button "C. 43248" at bounding box center [475, 249] width 300 height 22
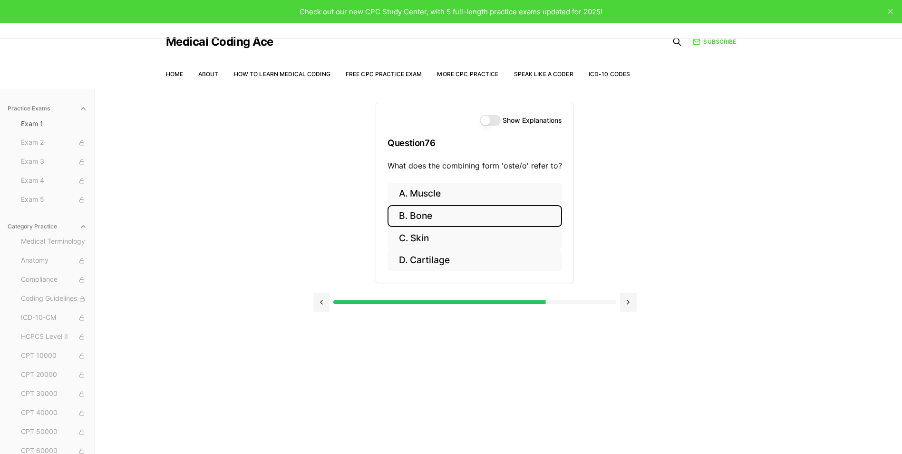
click at [450, 208] on button "B. Bone" at bounding box center [475, 216] width 175 height 22
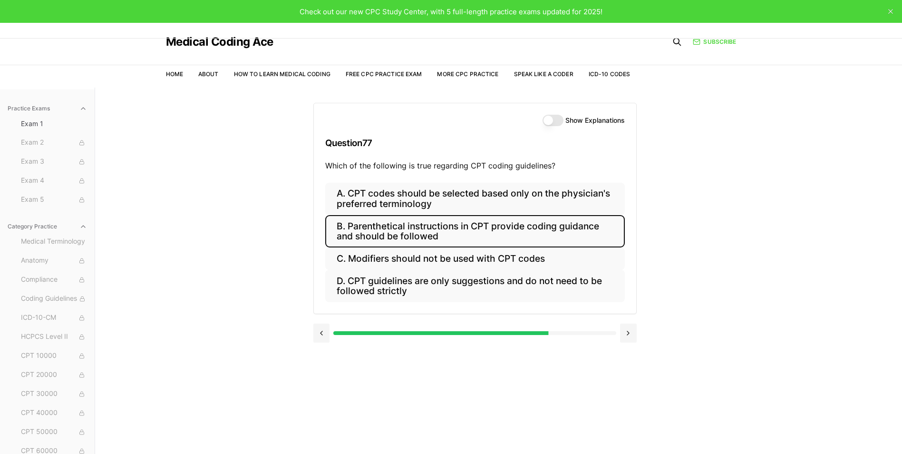
click at [381, 232] on button "B. Parenthetical instructions in CPT provide coding guidance and should be foll…" at bounding box center [475, 231] width 300 height 32
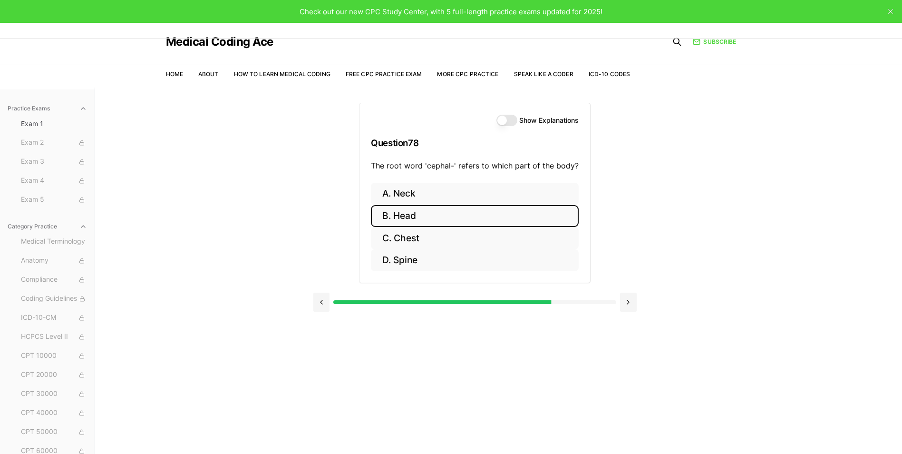
click at [415, 215] on button "B. Head" at bounding box center [475, 216] width 208 height 22
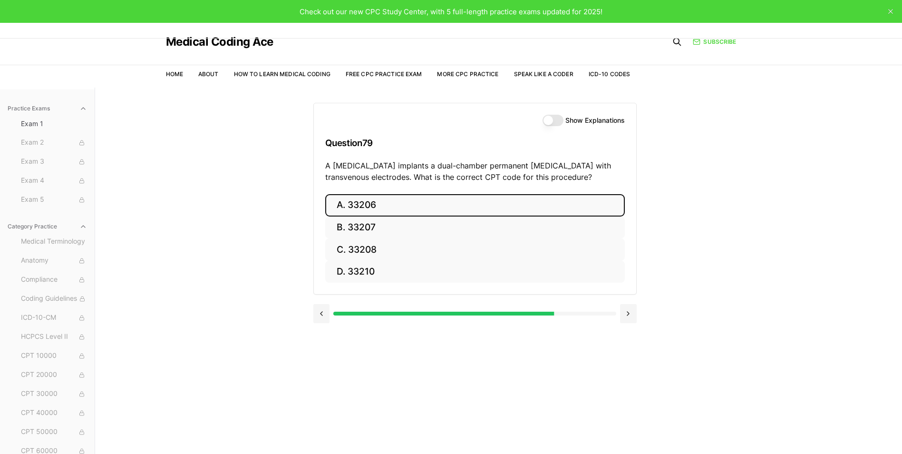
click at [385, 203] on button "A. 33206" at bounding box center [475, 205] width 300 height 22
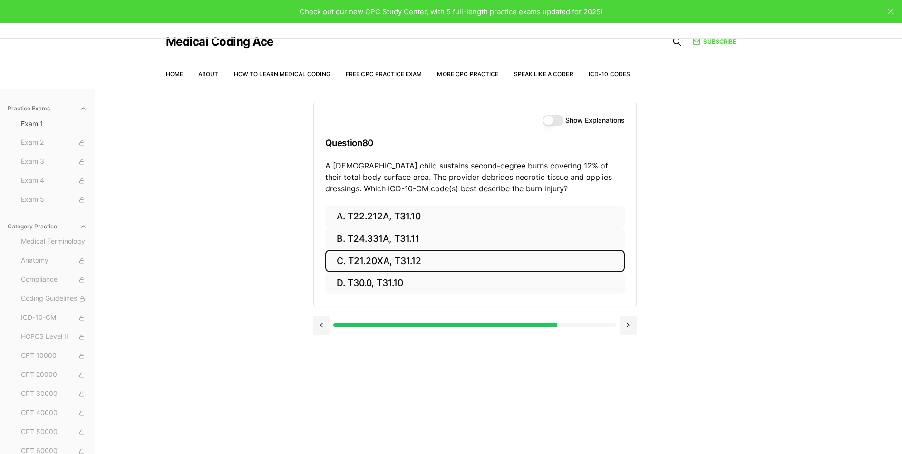
click at [381, 253] on button "C. T21.20XA, T31.12" at bounding box center [475, 261] width 300 height 22
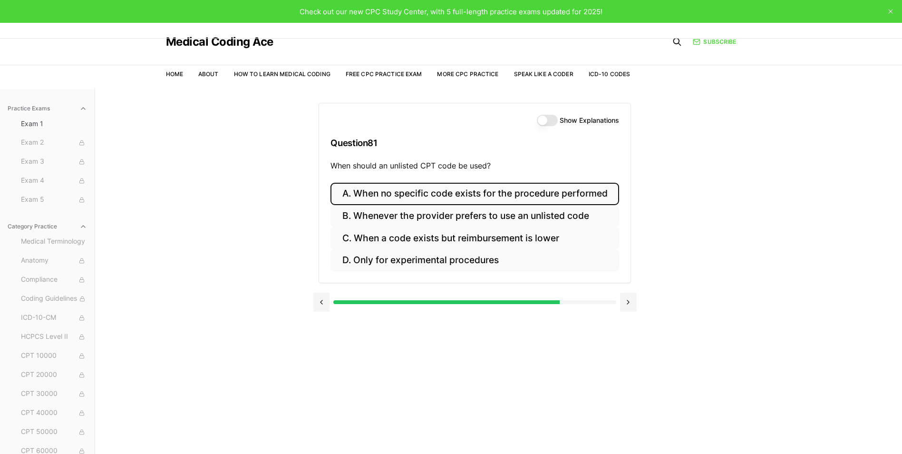
click at [443, 186] on button "A. When no specific code exists for the procedure performed" at bounding box center [475, 194] width 288 height 22
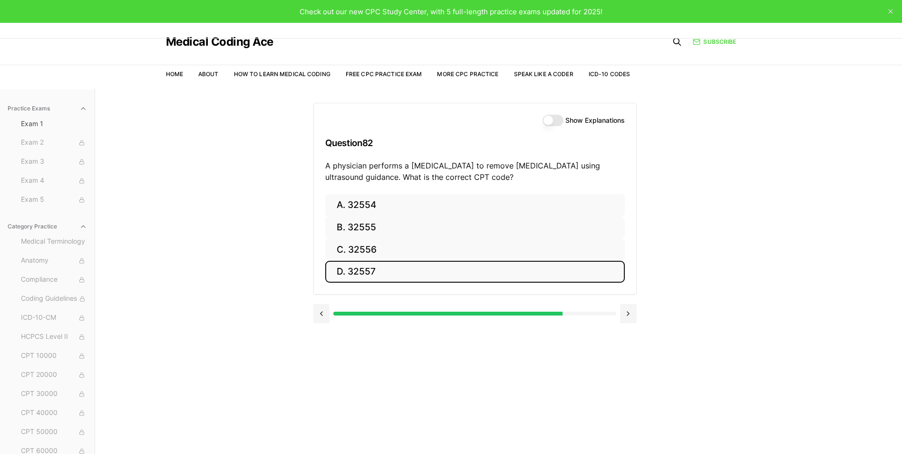
click at [374, 269] on button "D. 32557" at bounding box center [475, 272] width 300 height 22
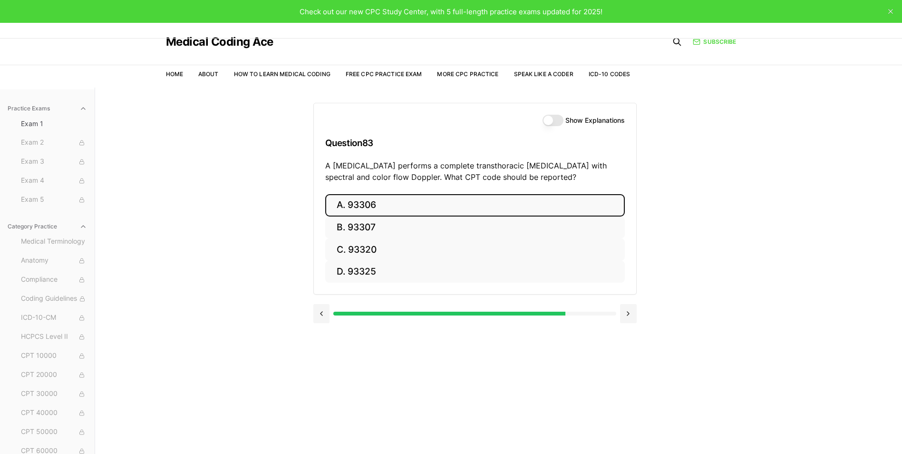
click at [450, 197] on button "A. 93306" at bounding box center [475, 205] width 300 height 22
click at [381, 205] on button "A. 35301" at bounding box center [475, 205] width 300 height 22
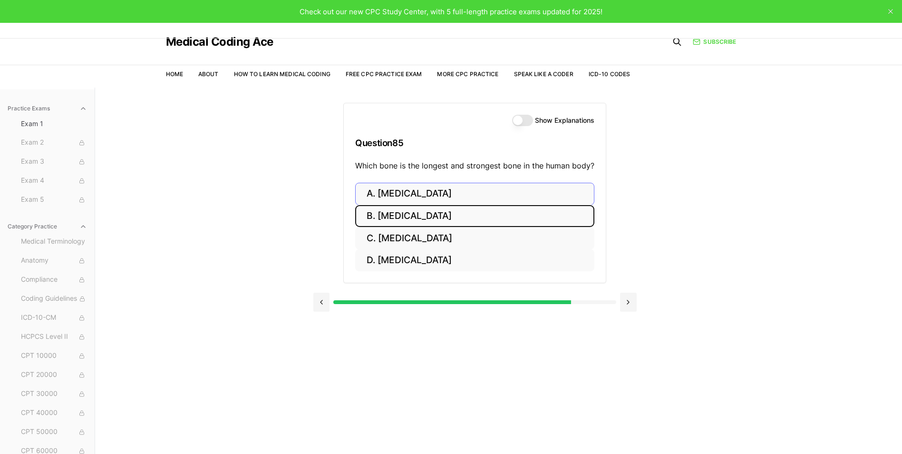
click at [389, 221] on button "B. [MEDICAL_DATA]" at bounding box center [474, 216] width 239 height 22
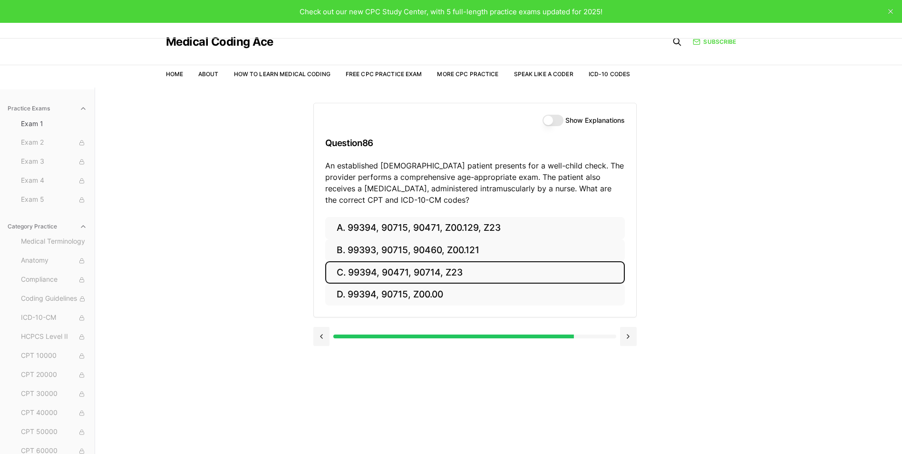
click at [466, 272] on button "C. 99394, 90471, 90714, Z23" at bounding box center [475, 272] width 300 height 22
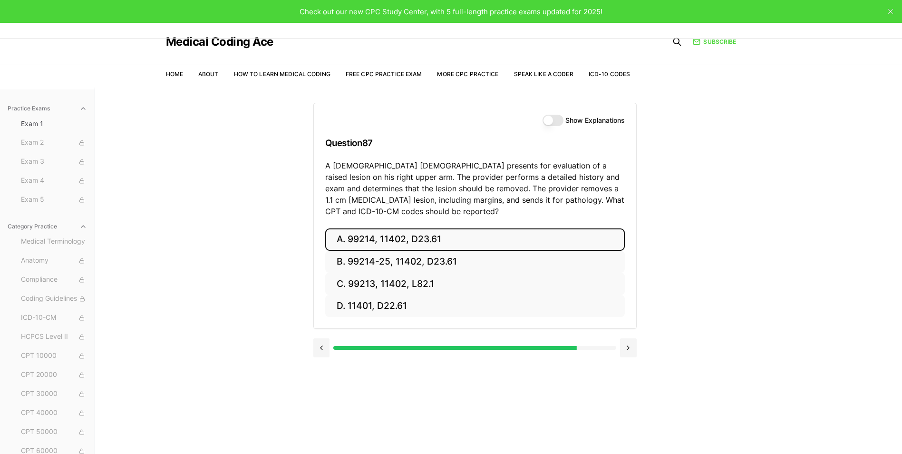
click at [459, 241] on button "A. 99214, 11402, D23.61" at bounding box center [475, 239] width 300 height 22
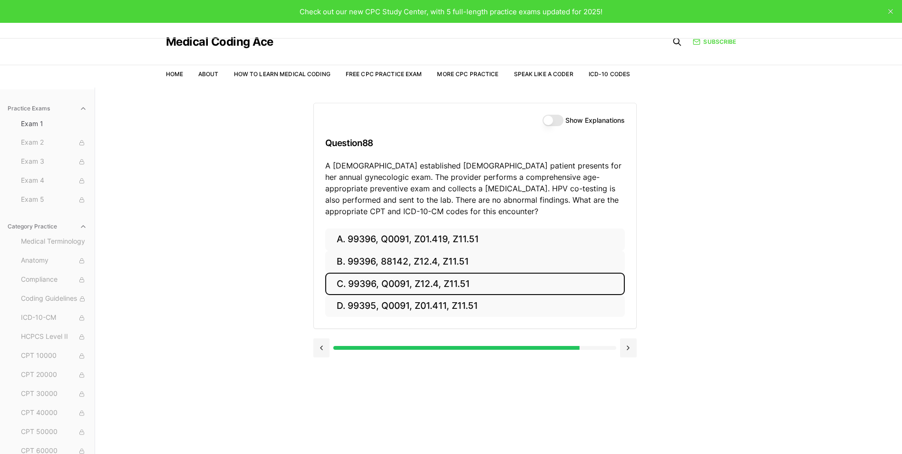
click at [463, 279] on button "C. 99396, Q0091, Z12.4, Z11.51" at bounding box center [475, 283] width 300 height 22
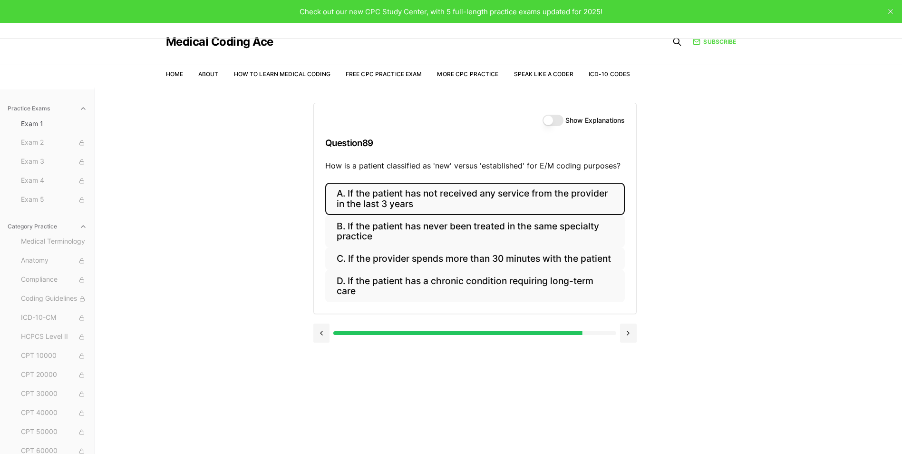
click at [448, 195] on button "A. If the patient has not received any service from the provider in the last 3 …" at bounding box center [475, 199] width 300 height 32
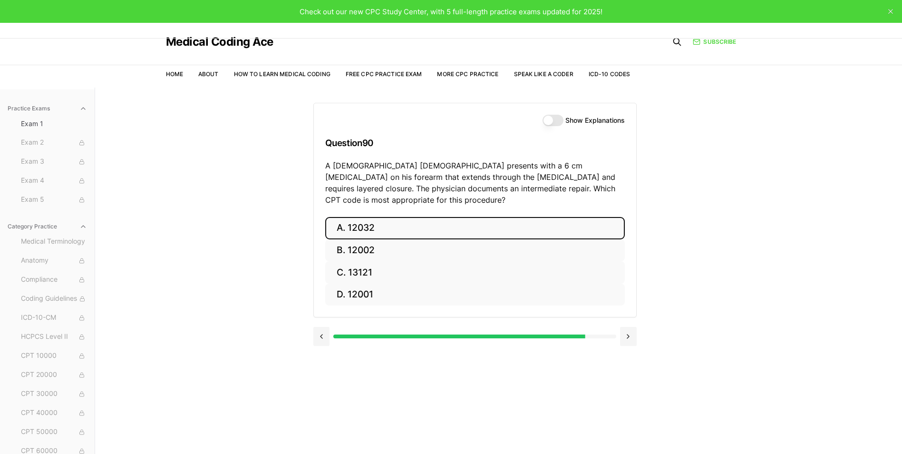
click at [480, 217] on button "A. 12032" at bounding box center [475, 228] width 300 height 22
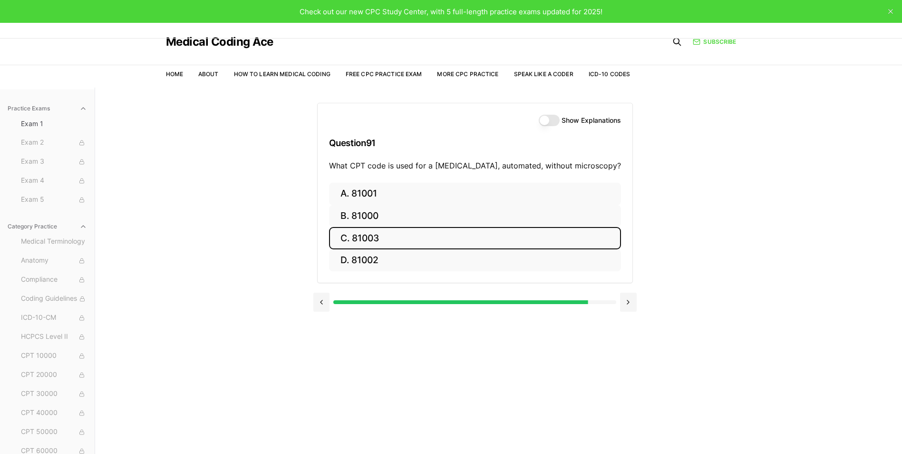
click at [396, 237] on button "C. 81003" at bounding box center [475, 238] width 292 height 22
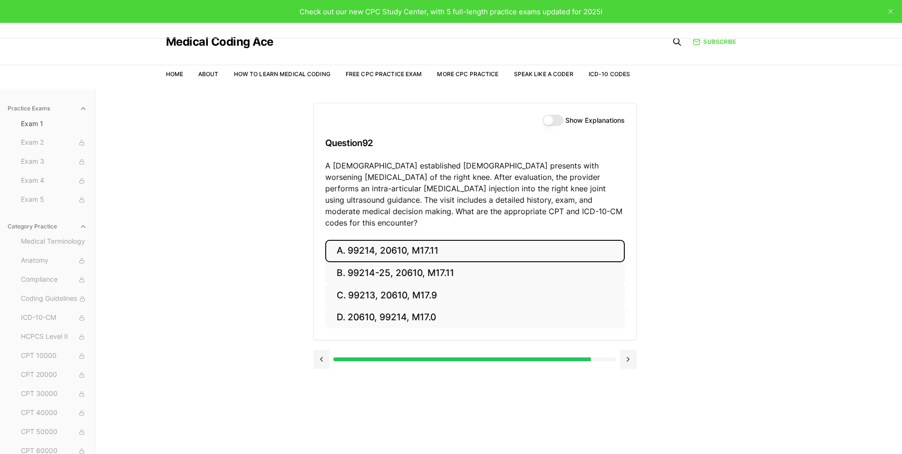
click at [491, 240] on button "A. 99214, 20610, M17.11" at bounding box center [475, 251] width 300 height 22
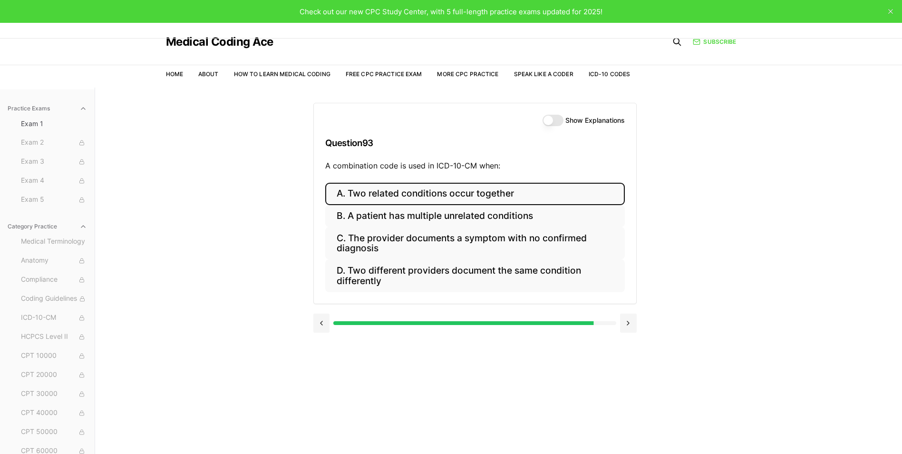
click at [407, 196] on button "A. Two related conditions occur together" at bounding box center [475, 194] width 300 height 22
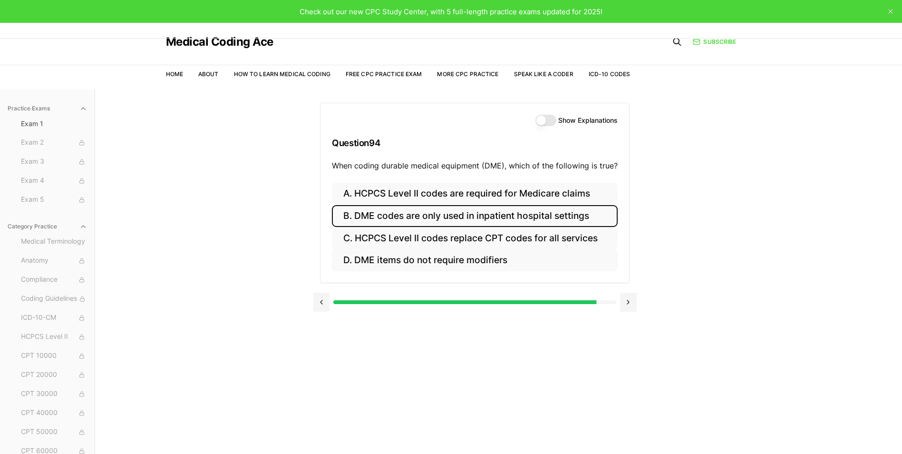
click at [384, 221] on button "B. DME codes are only used in inpatient hospital settings" at bounding box center [475, 216] width 286 height 22
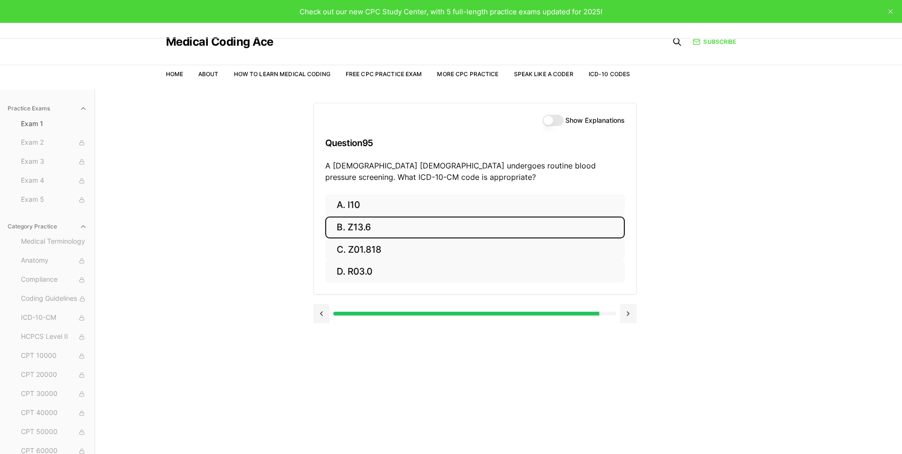
click at [432, 225] on button "B. Z13.6" at bounding box center [475, 227] width 300 height 22
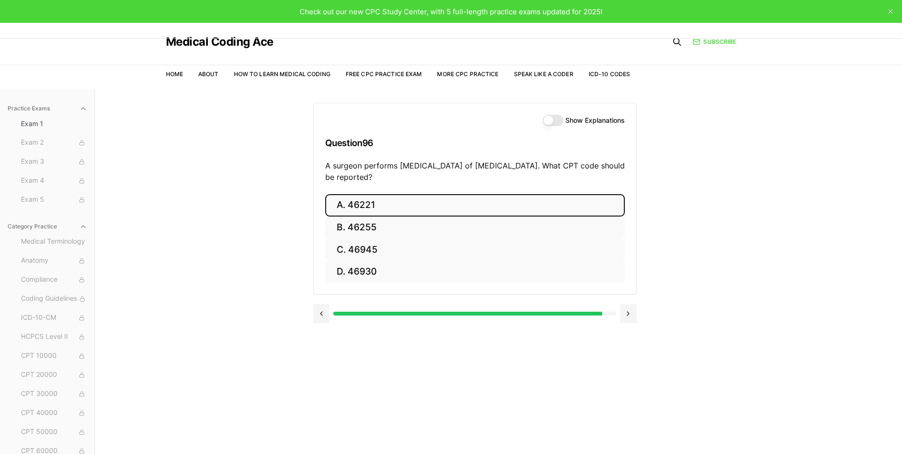
click at [361, 201] on button "A. 46221" at bounding box center [475, 205] width 300 height 22
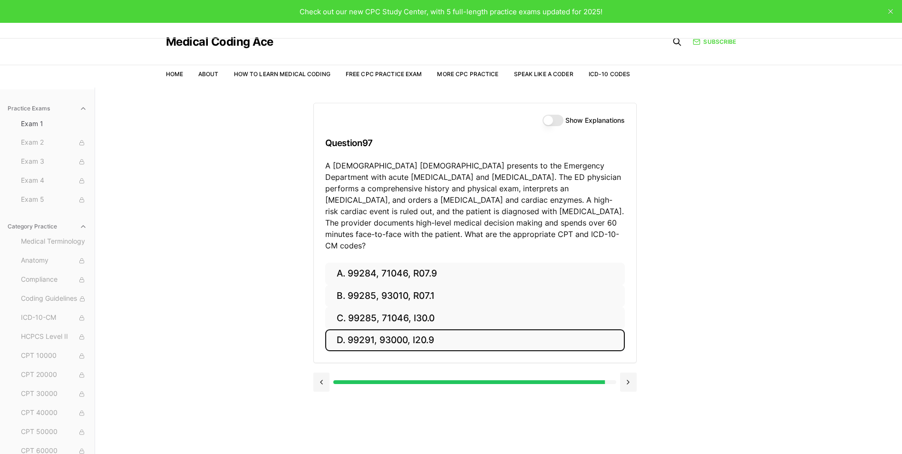
click at [420, 329] on button "D. 99291, 93000, I20.9" at bounding box center [475, 340] width 300 height 22
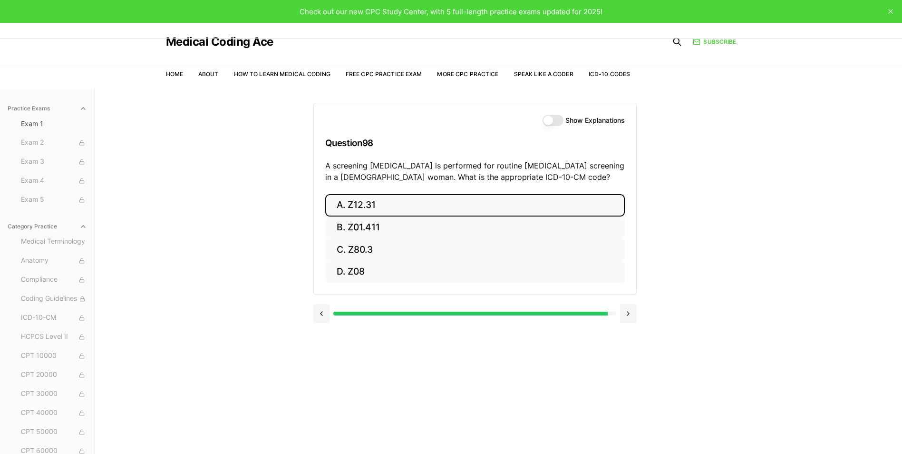
click at [412, 209] on button "A. Z12.31" at bounding box center [475, 205] width 300 height 22
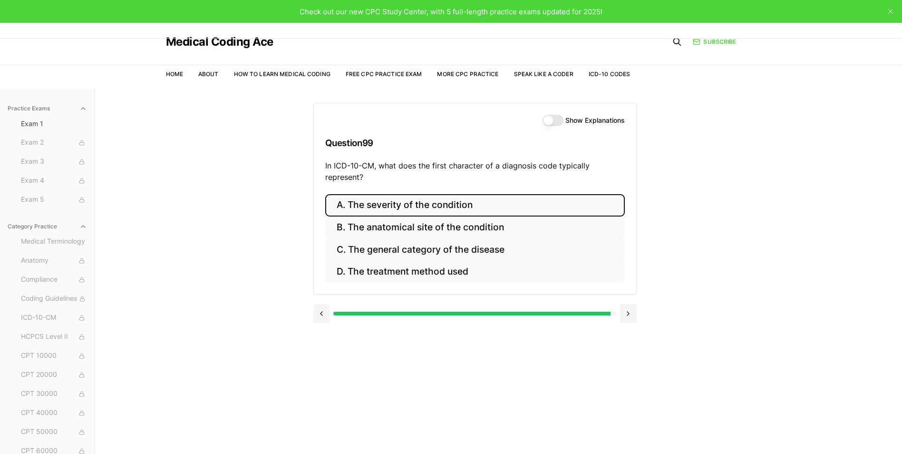
click at [460, 213] on button "A. The severity of the condition" at bounding box center [475, 205] width 300 height 22
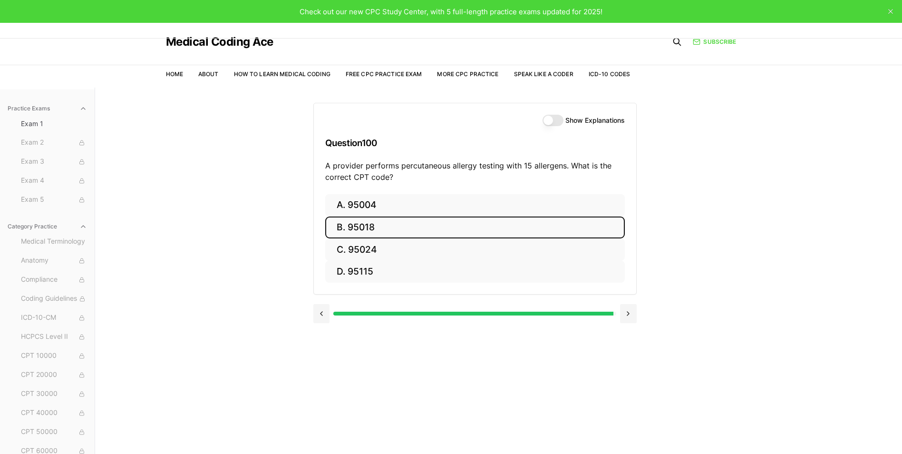
drag, startPoint x: 413, startPoint y: 226, endPoint x: 442, endPoint y: 191, distance: 45.6
click at [432, 207] on div "A. 95004 B. 95018 C. 95024 D. 95115" at bounding box center [475, 238] width 300 height 89
click at [365, 223] on button "B. 95018" at bounding box center [475, 227] width 300 height 22
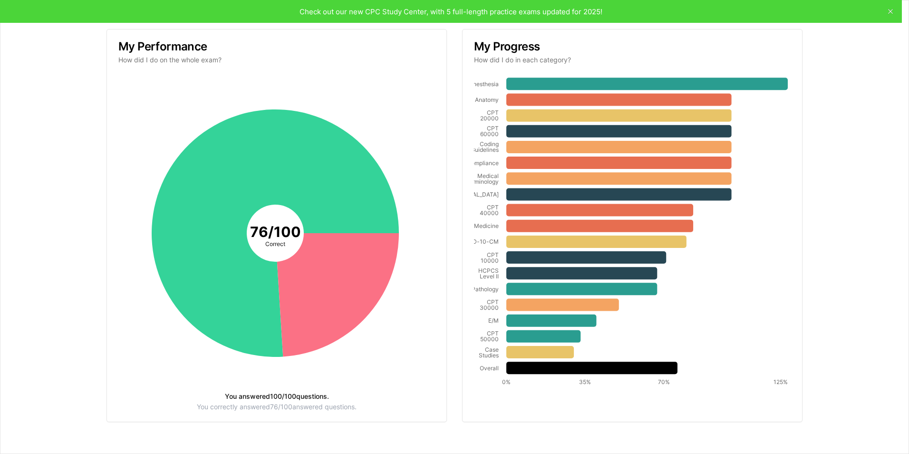
scroll to position [77, 0]
